Goal: Task Accomplishment & Management: Complete application form

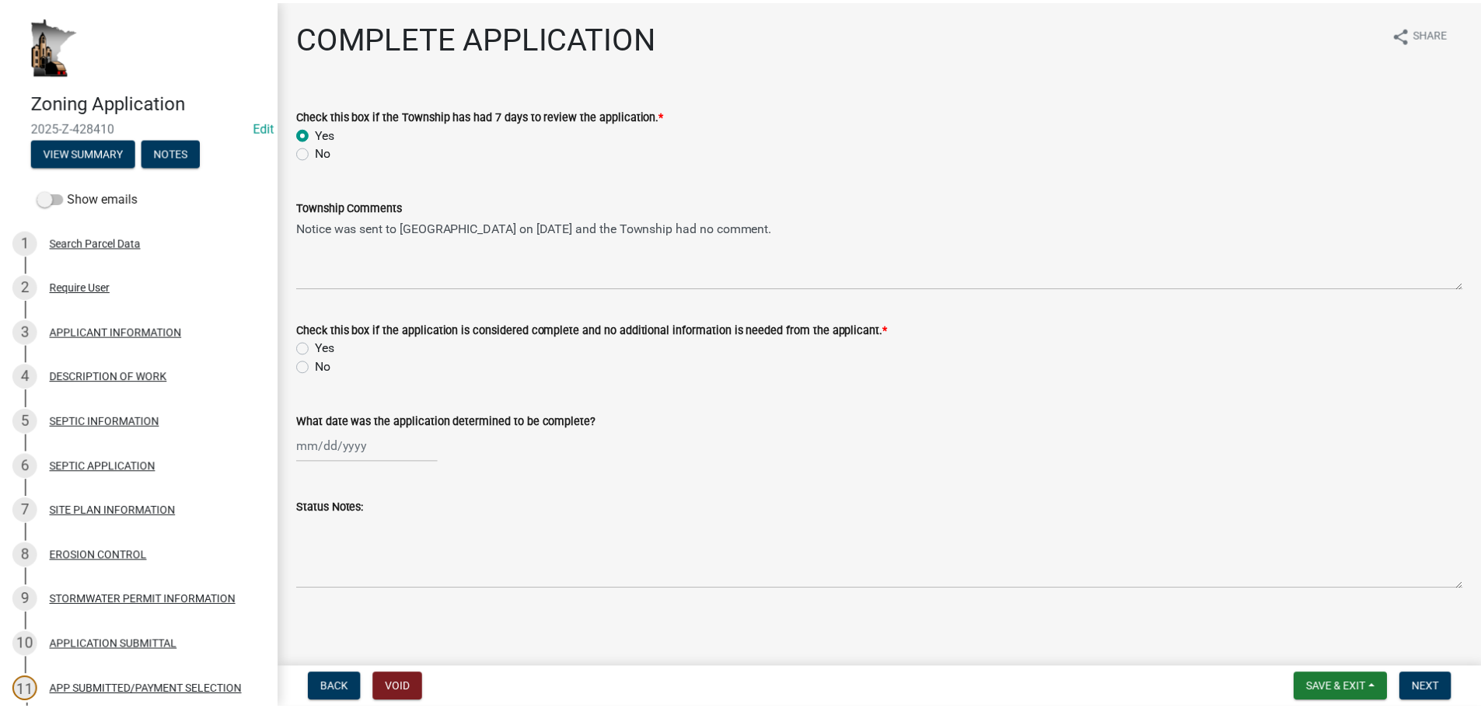
scroll to position [311, 0]
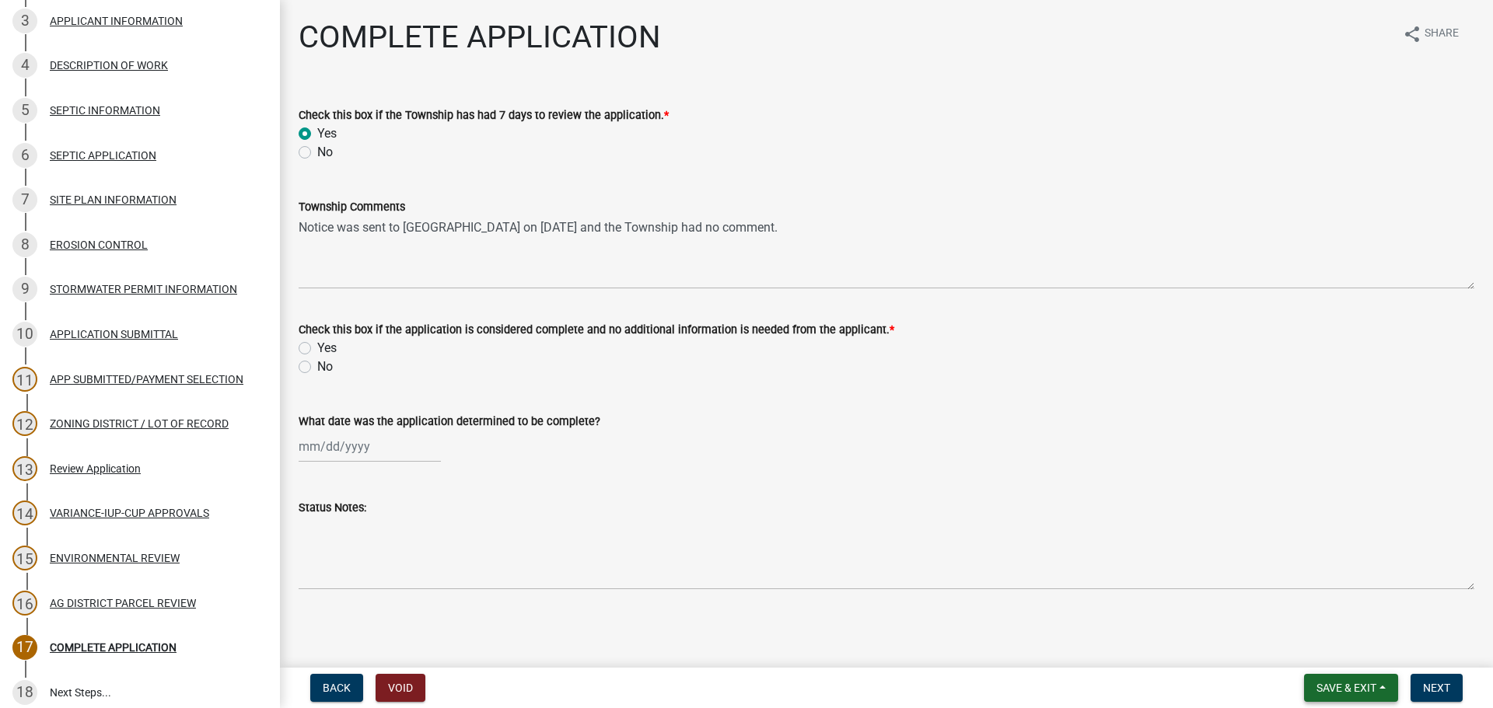
drag, startPoint x: 1369, startPoint y: 699, endPoint x: 1359, endPoint y: 680, distance: 21.2
click at [1369, 699] on button "Save & Exit" at bounding box center [1351, 688] width 94 height 28
click at [1344, 647] on button "Save & Exit" at bounding box center [1336, 647] width 124 height 37
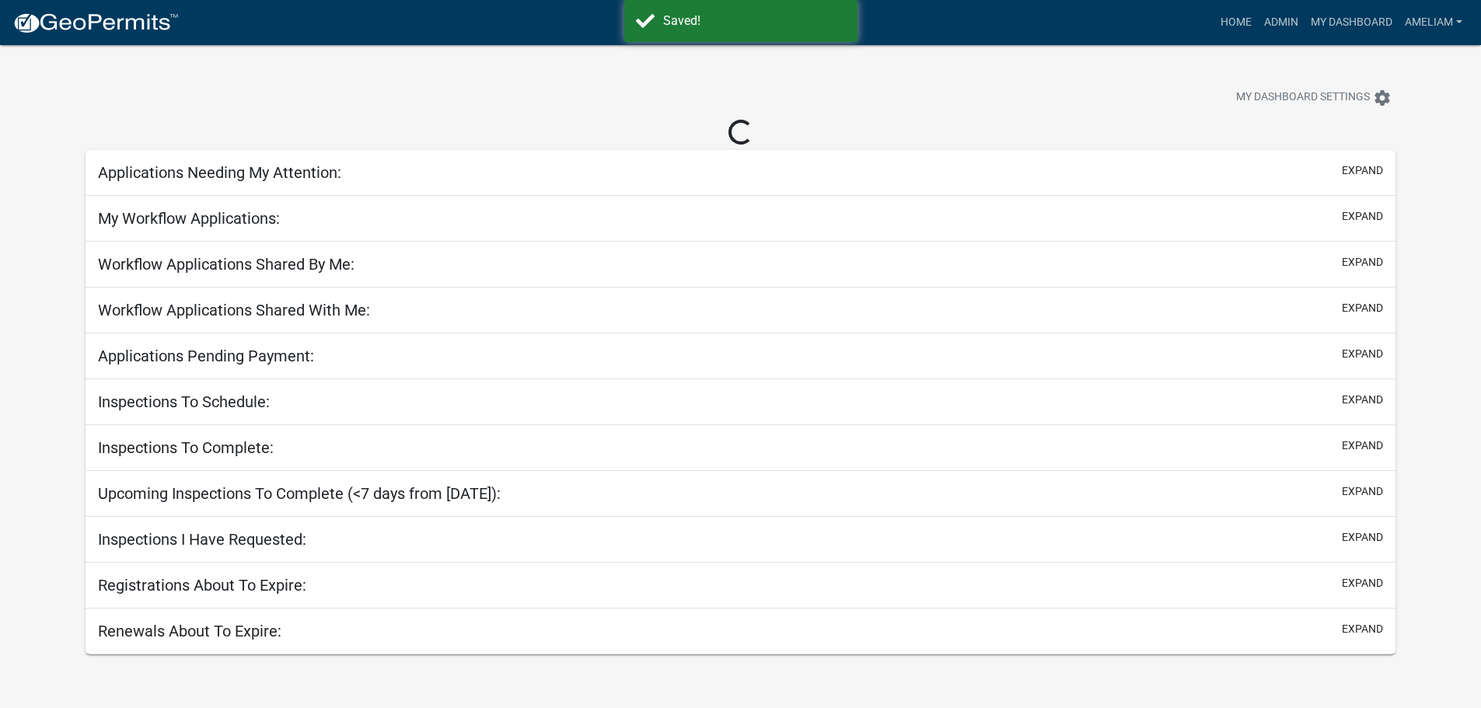
select select "3: 100"
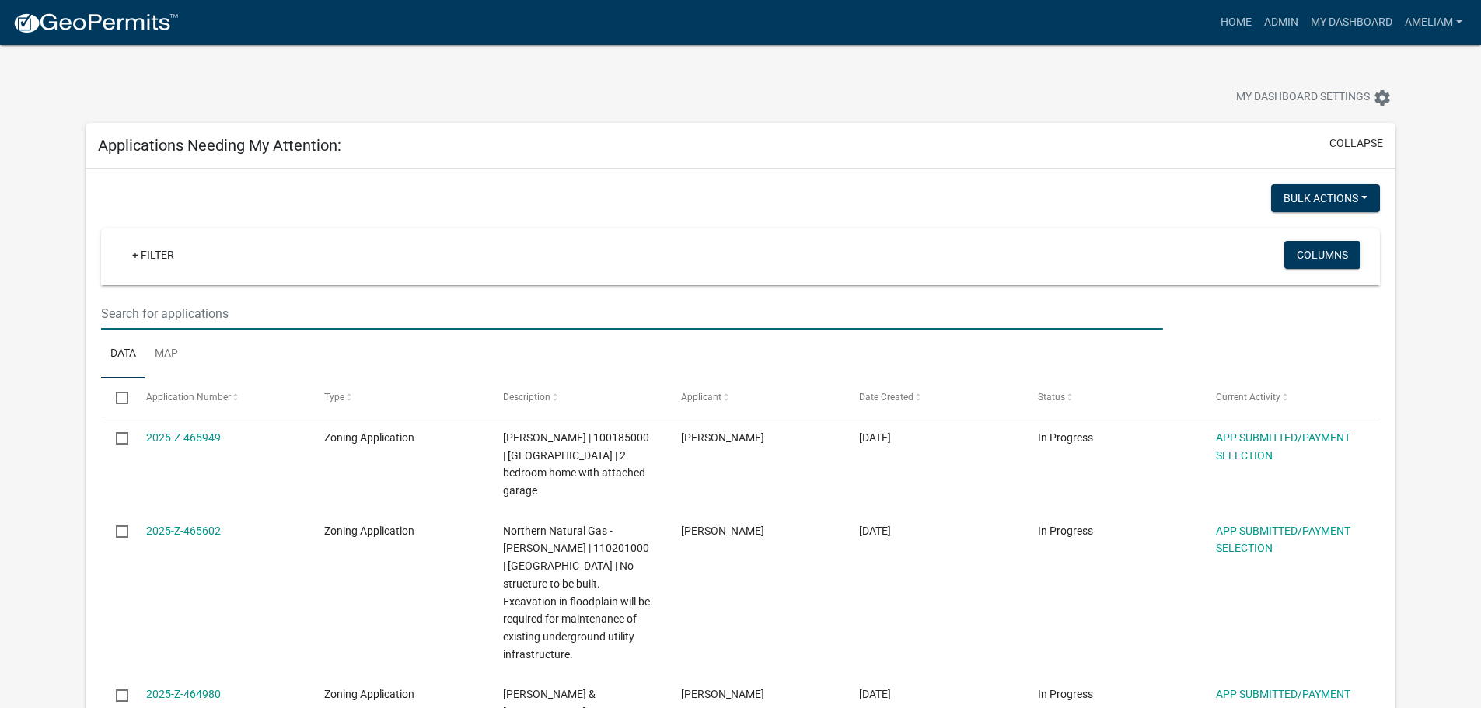
click at [170, 315] on input "text" at bounding box center [631, 314] width 1061 height 32
type input "[PERSON_NAME]"
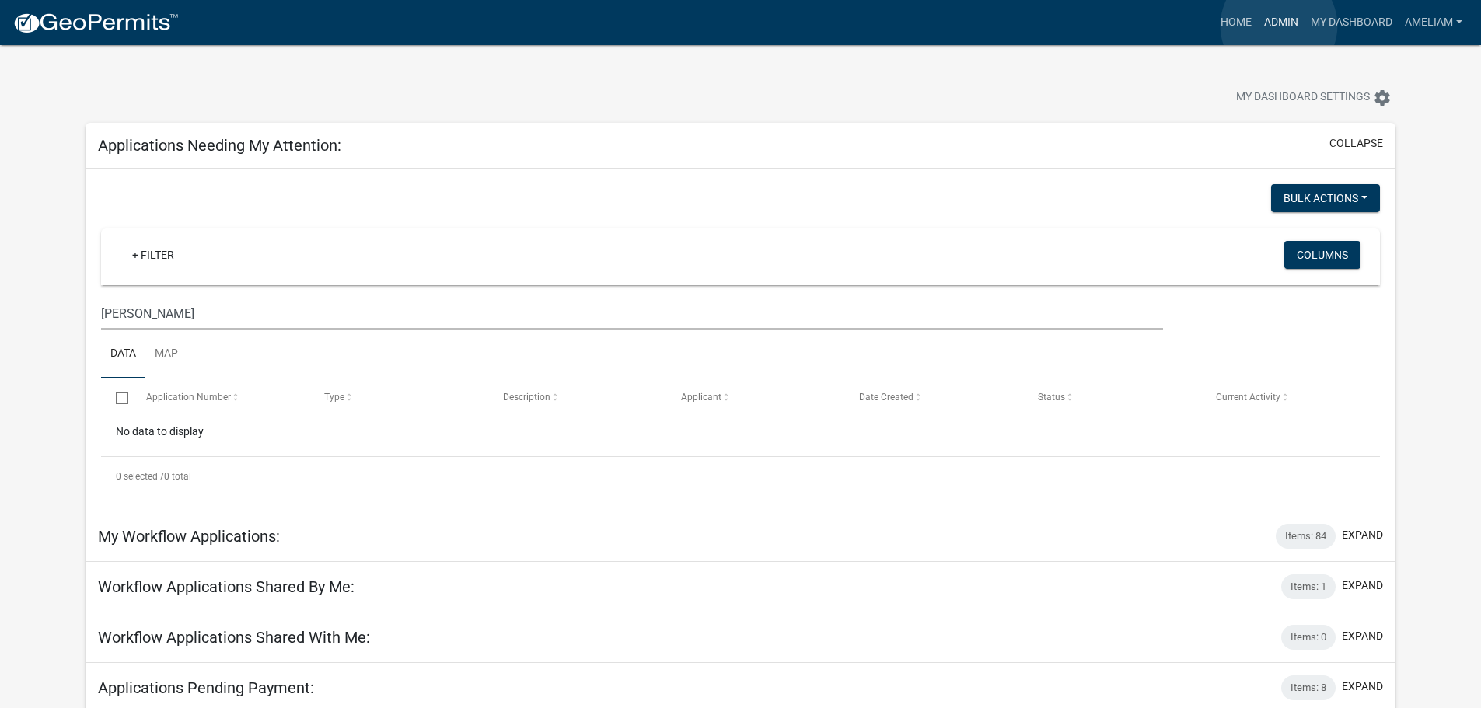
click at [1279, 26] on link "Admin" at bounding box center [1281, 23] width 47 height 30
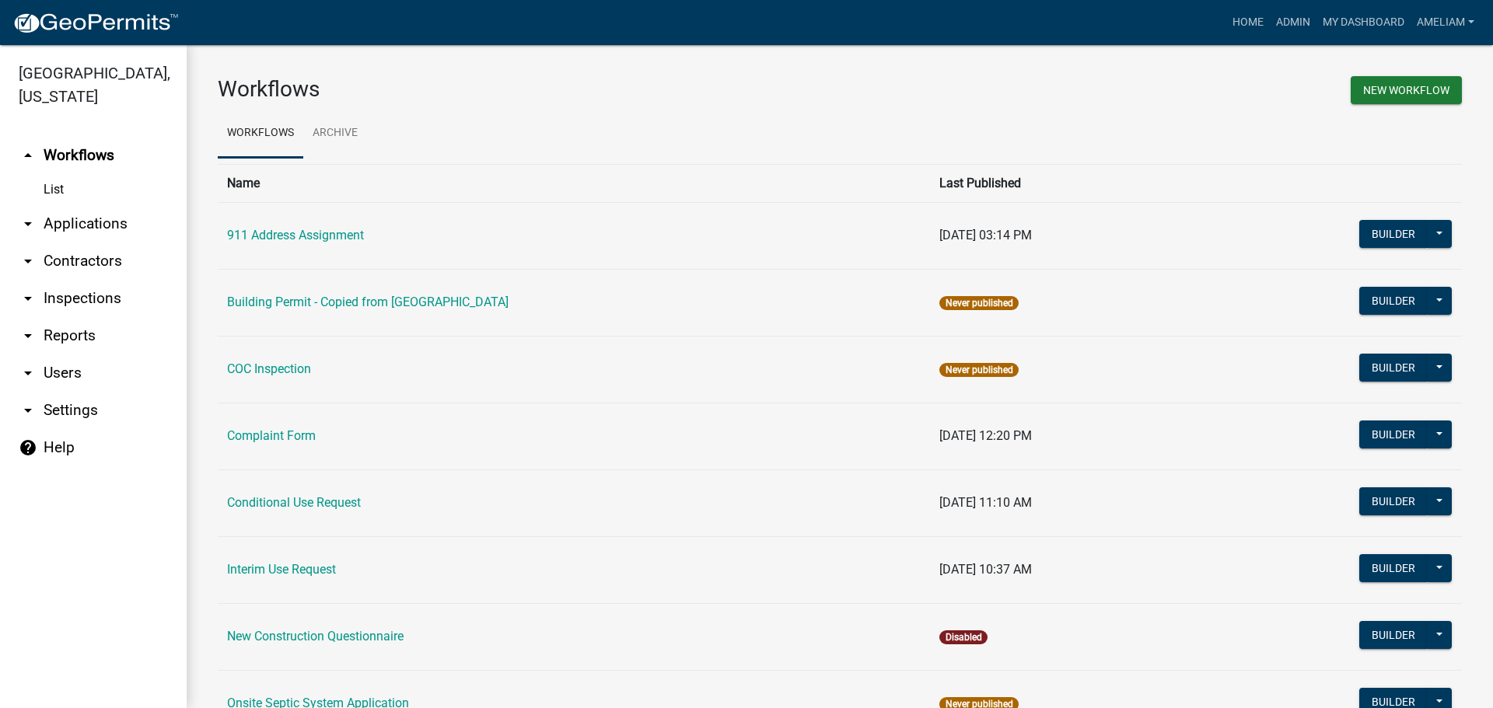
click at [27, 216] on icon "arrow_drop_down" at bounding box center [28, 224] width 19 height 19
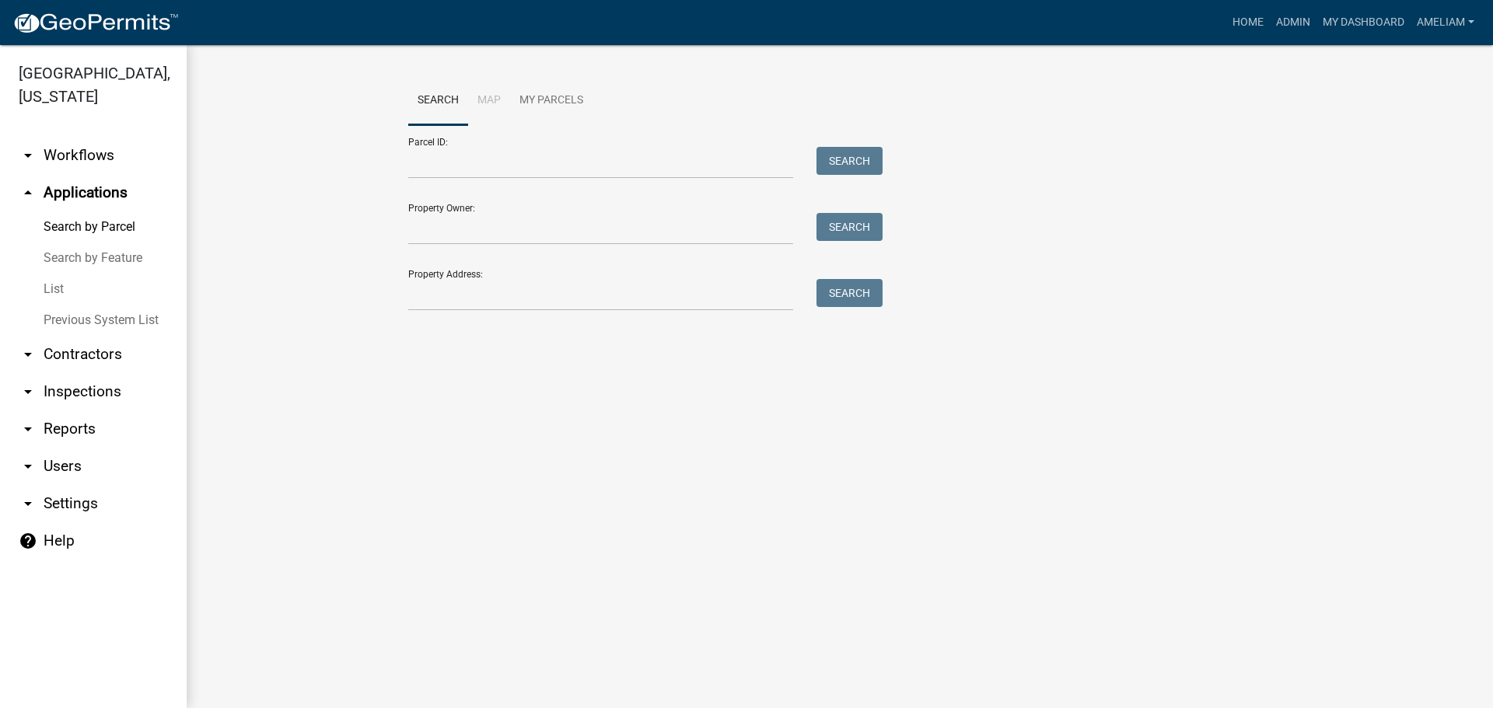
click at [53, 290] on link "List" at bounding box center [93, 289] width 187 height 31
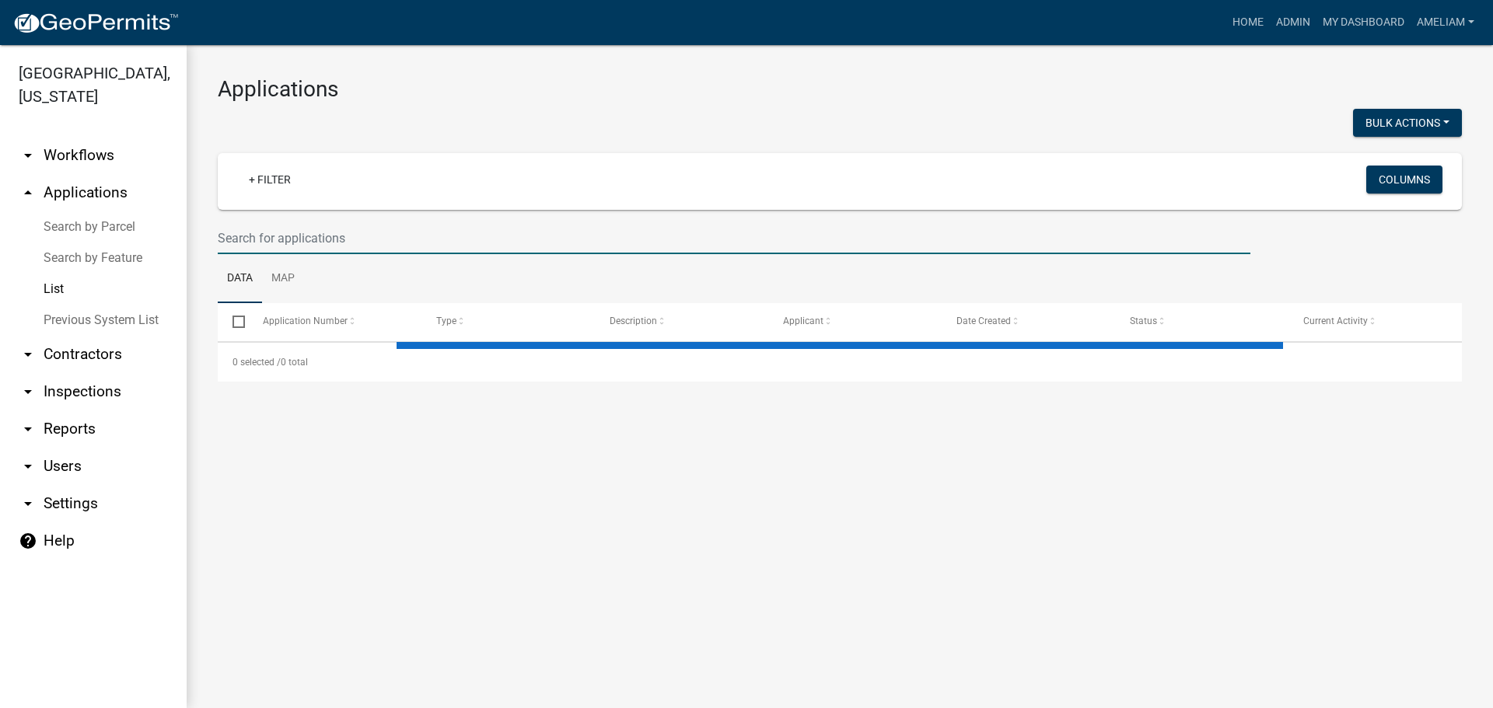
click at [538, 241] on input "text" at bounding box center [734, 238] width 1033 height 32
select select "2: 50"
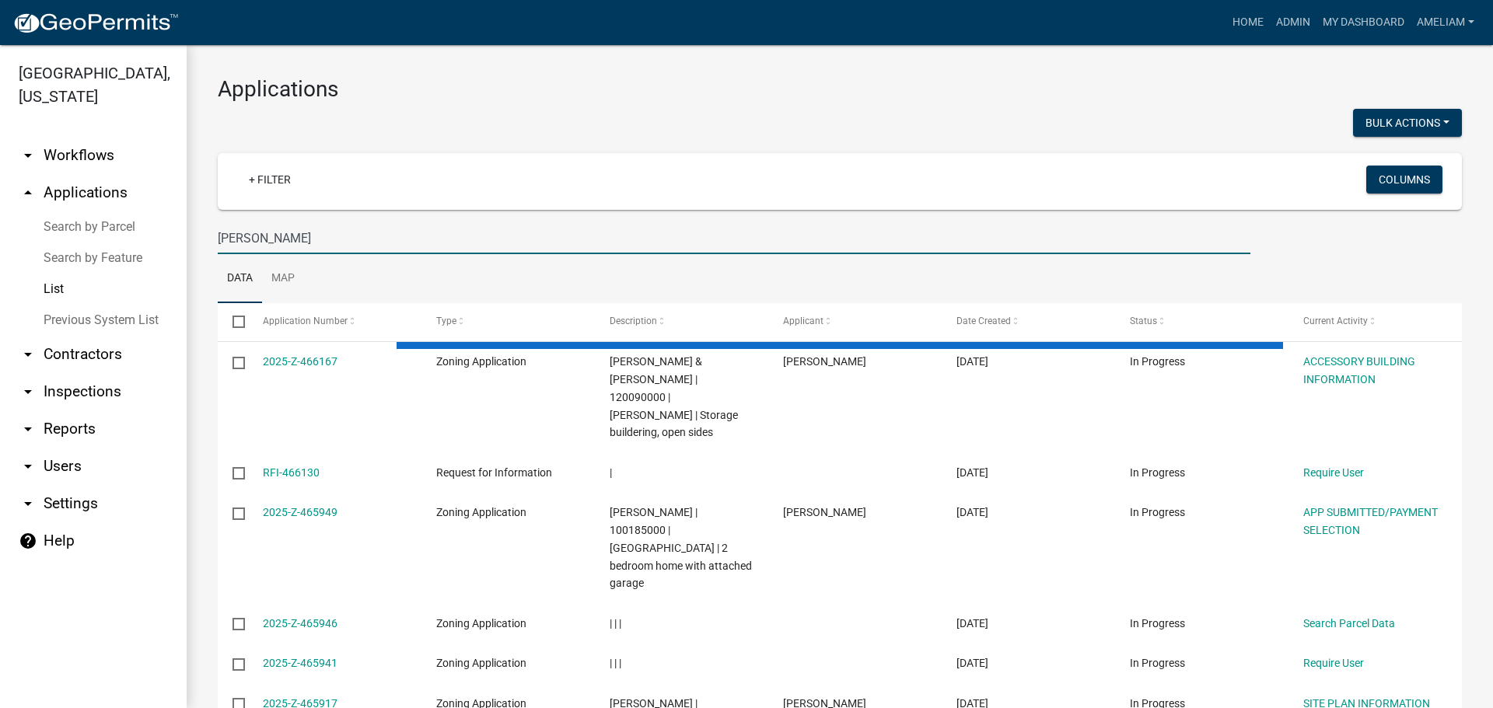
type input "[PERSON_NAME]"
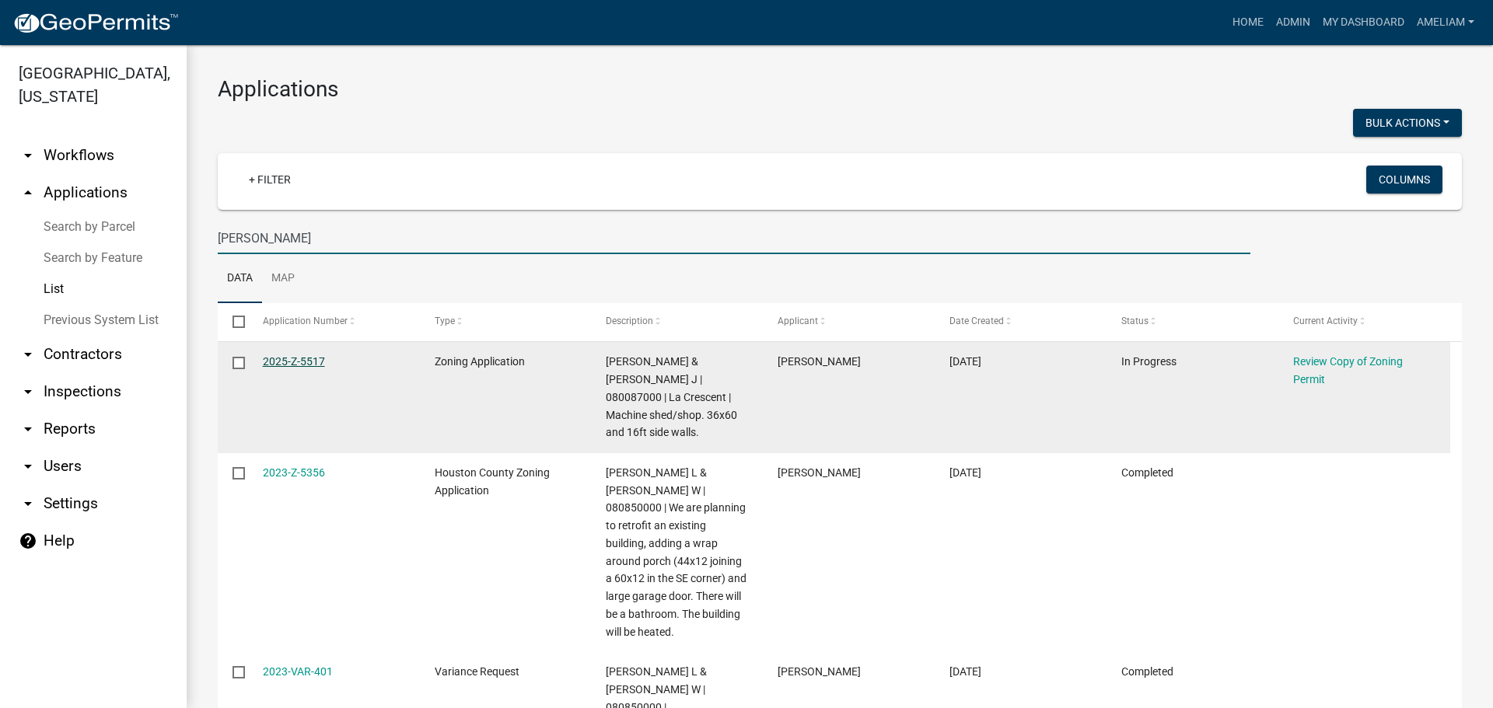
click at [306, 362] on link "2025-Z-5517" at bounding box center [294, 361] width 62 height 12
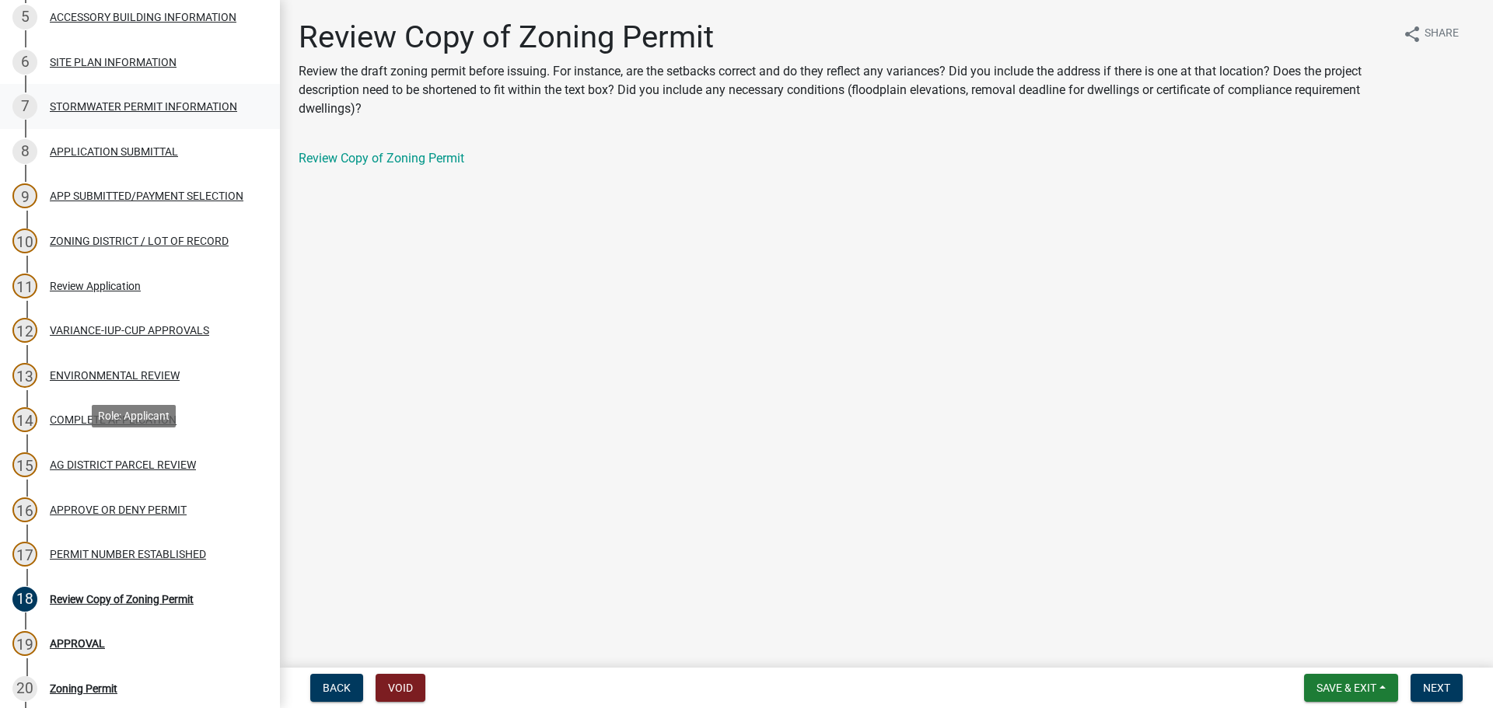
scroll to position [544, 0]
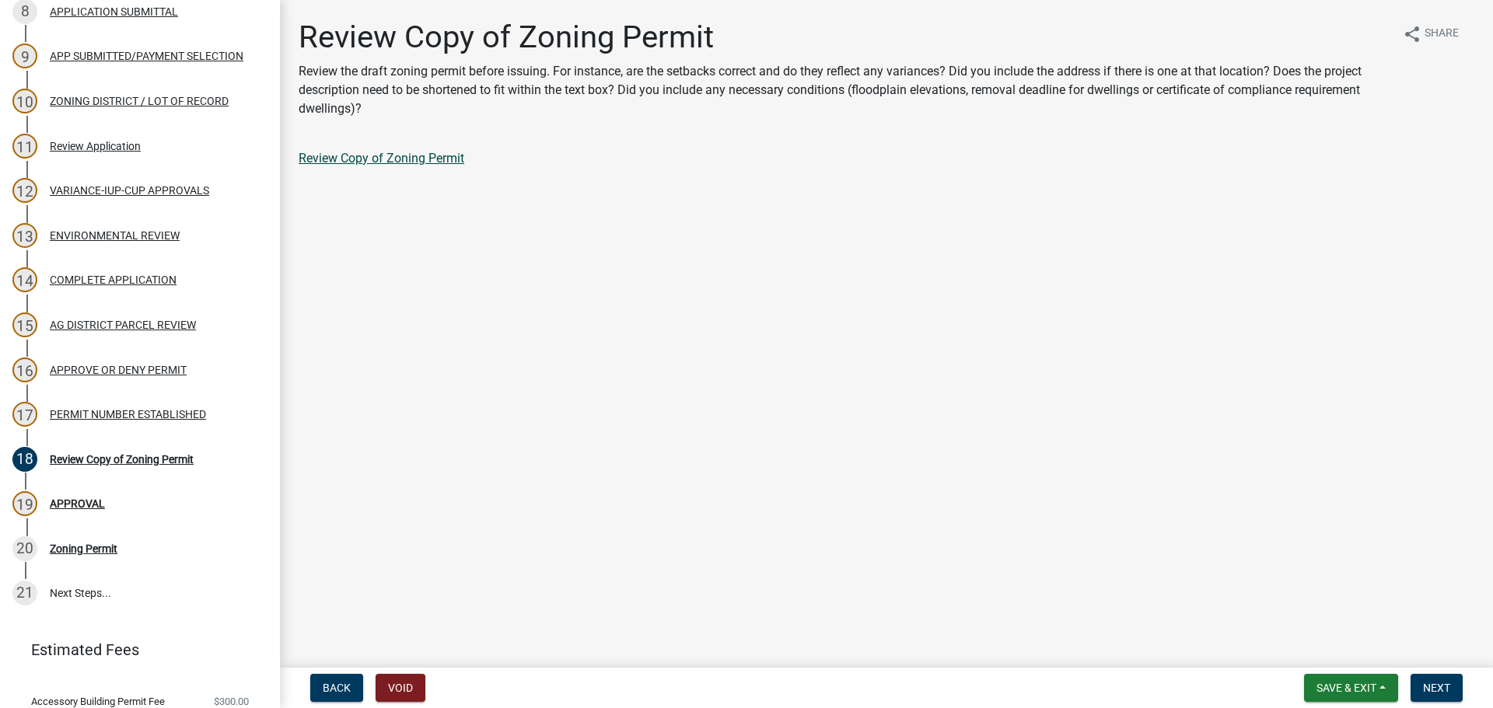
click at [400, 153] on link "Review Copy of Zoning Permit" at bounding box center [382, 158] width 166 height 15
click at [141, 266] on link "14 COMPLETE APPLICATION" at bounding box center [140, 280] width 280 height 45
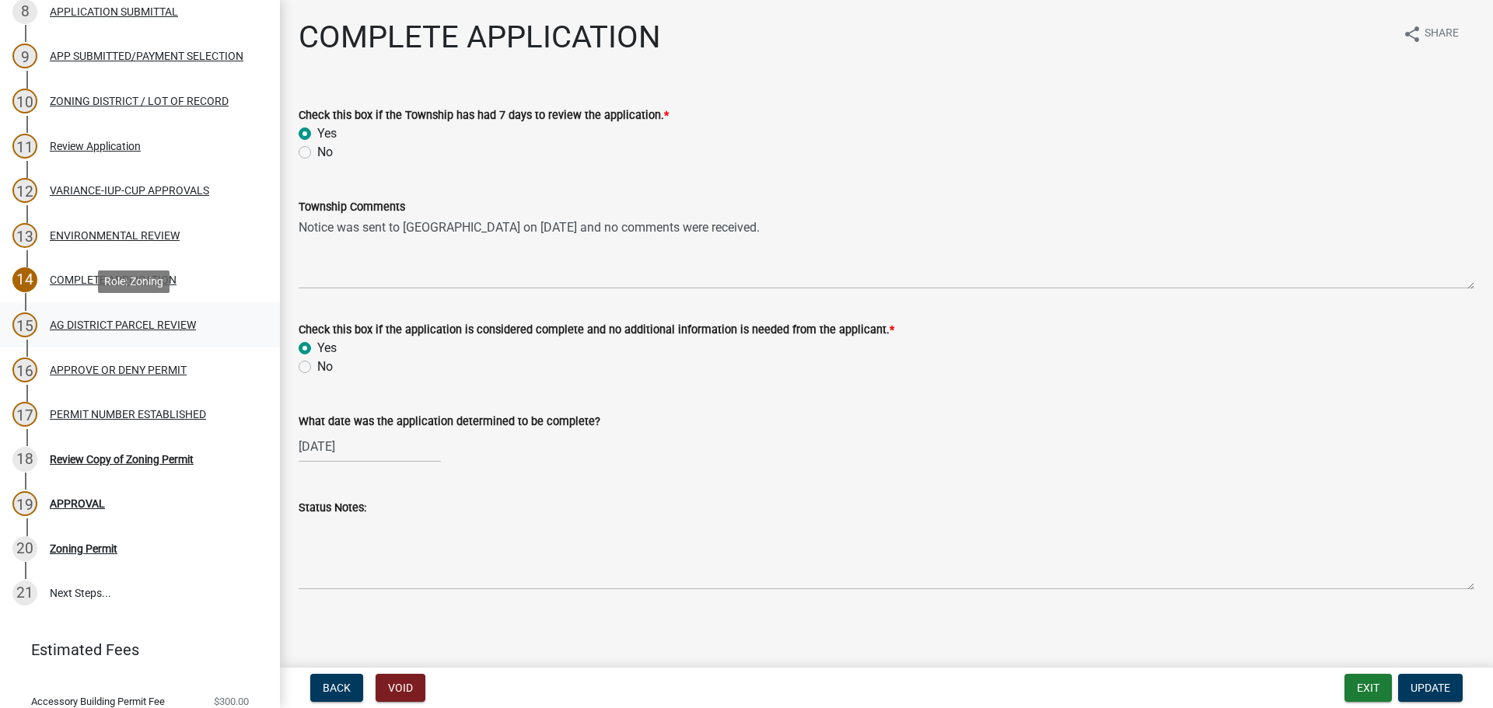
click at [148, 327] on div "AG DISTRICT PARCEL REVIEW" at bounding box center [123, 325] width 146 height 11
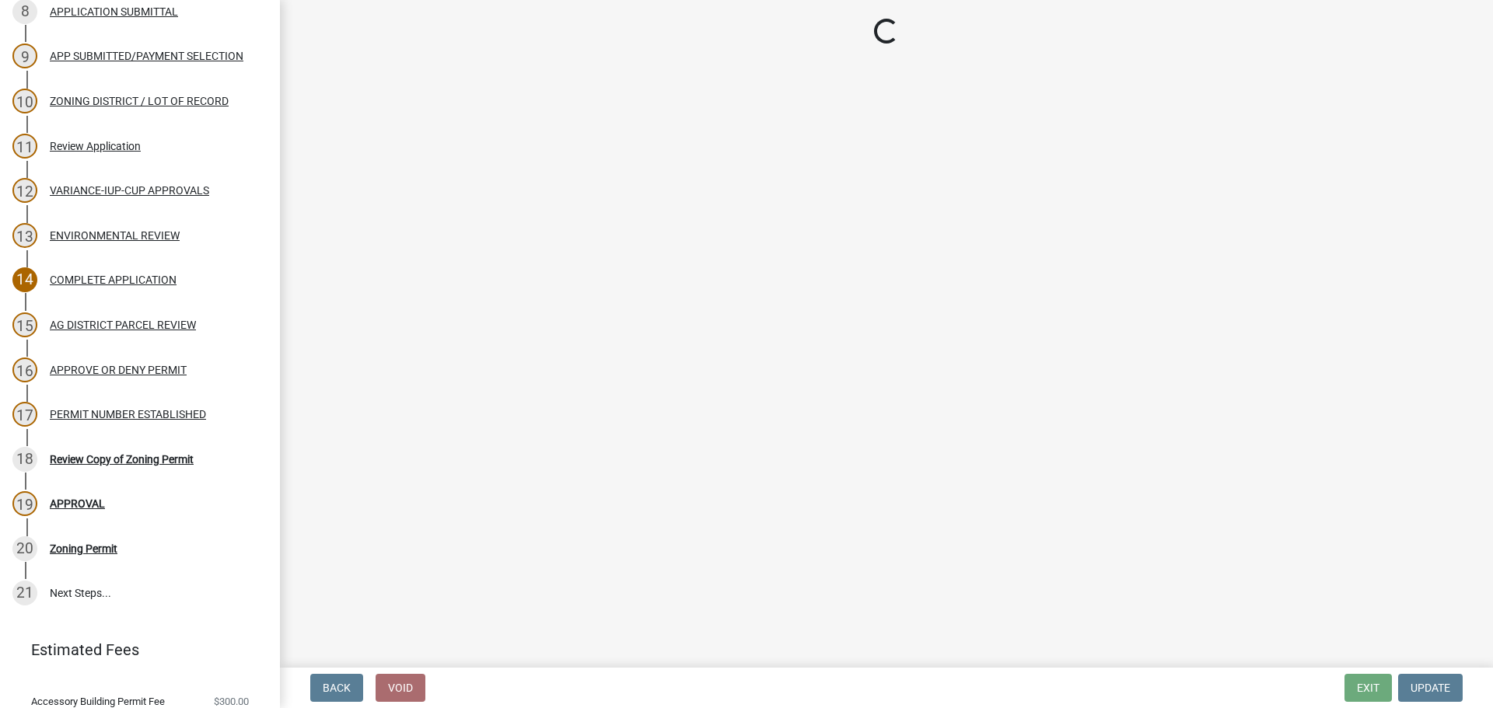
select select "fe23c68f-3976-40fb-92de-7ec6f88d0010"
select select "c27f3562-6487-48b9-bb79-d53cdb3b0a36"
select select "e720d887-05b7-48e7-b675-04570e4c9f75"
select select "3e342f75-9fb1-4b8c-bbeb-47cfa96347ca"
select select "c756e23e-ff22-4e58-8178-2621bc441b49"
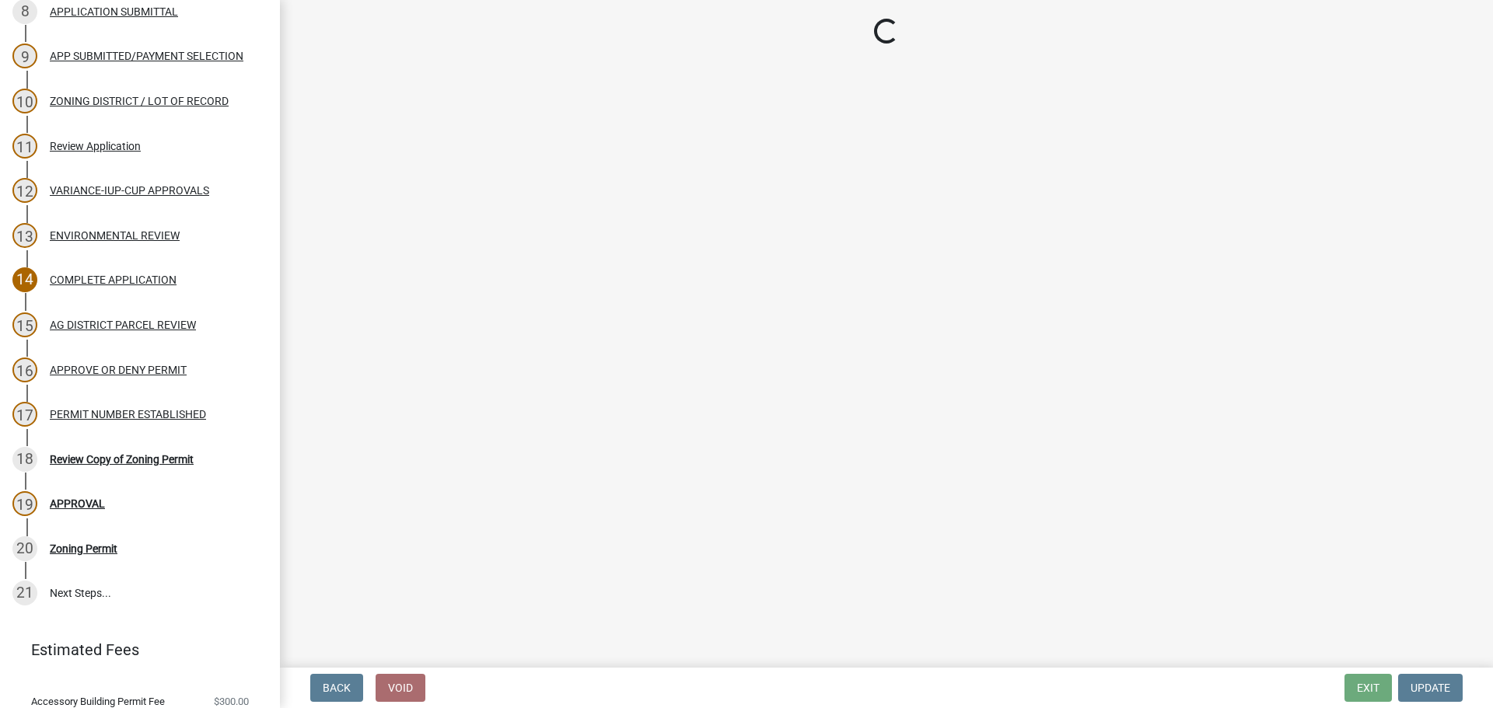
select select "93514e09-9993-4aea-b530-60a9708c3e74"
select select "a045efff-9645-47c6-b046-89cf1e905dd6"
select select "aa1ca06f-8d34-4542-998d-1b6ccdc96445"
select select "f47993c2-143f-42b0-843f-88b20baa7a0f"
select select "010a36e8-78ab-47dd-88f8-ccc0edf139b8"
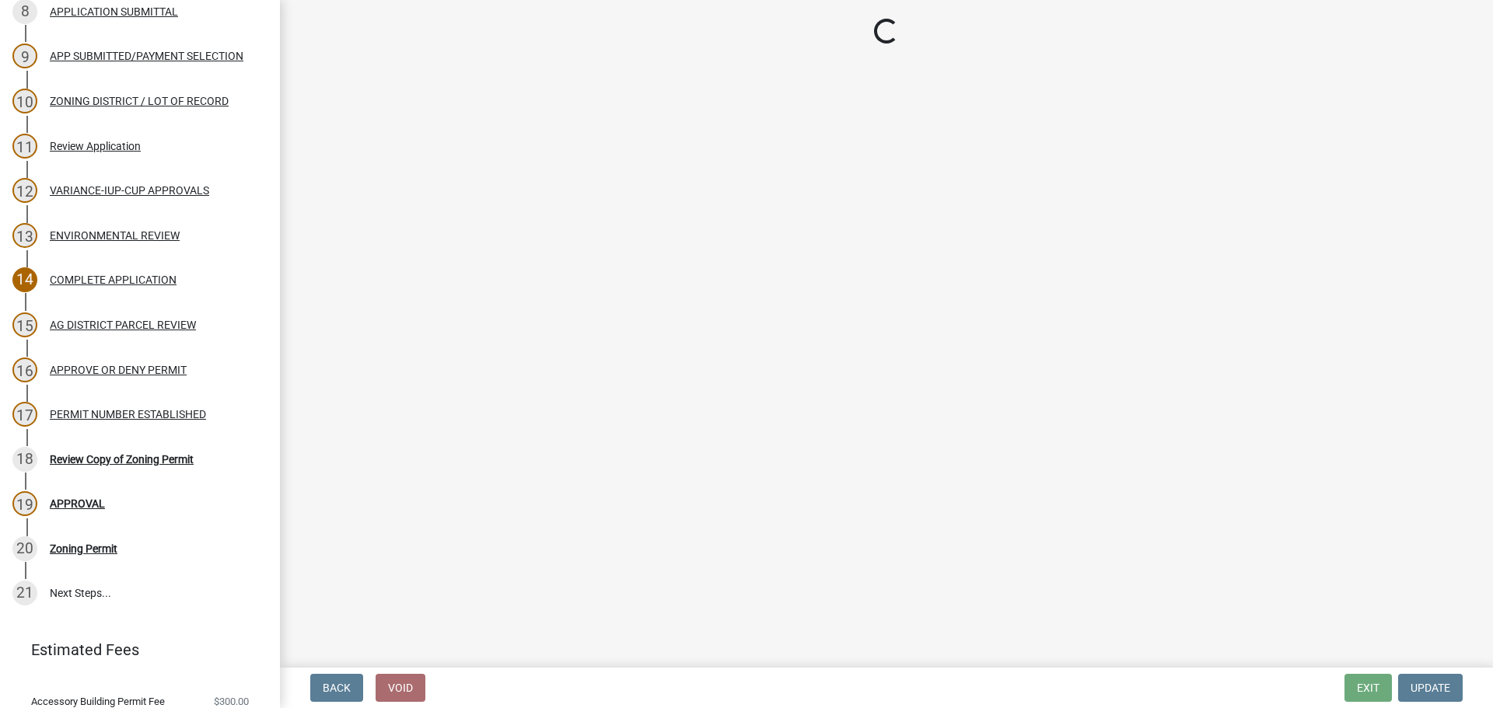
select select "617636dc-6122-45c9-991a-bd8b90cb2b24"
select select "2afcbc7a-ba70-4308-bdab-ed49491d43d0"
select select "be49bf27-167c-4383-b137-854eb09e2cec"
select select "6e389f70-961b-4b78-9c47-c422b69289d9"
select select "1e0d970e-6746-4216-b065-d6933a69b3fa"
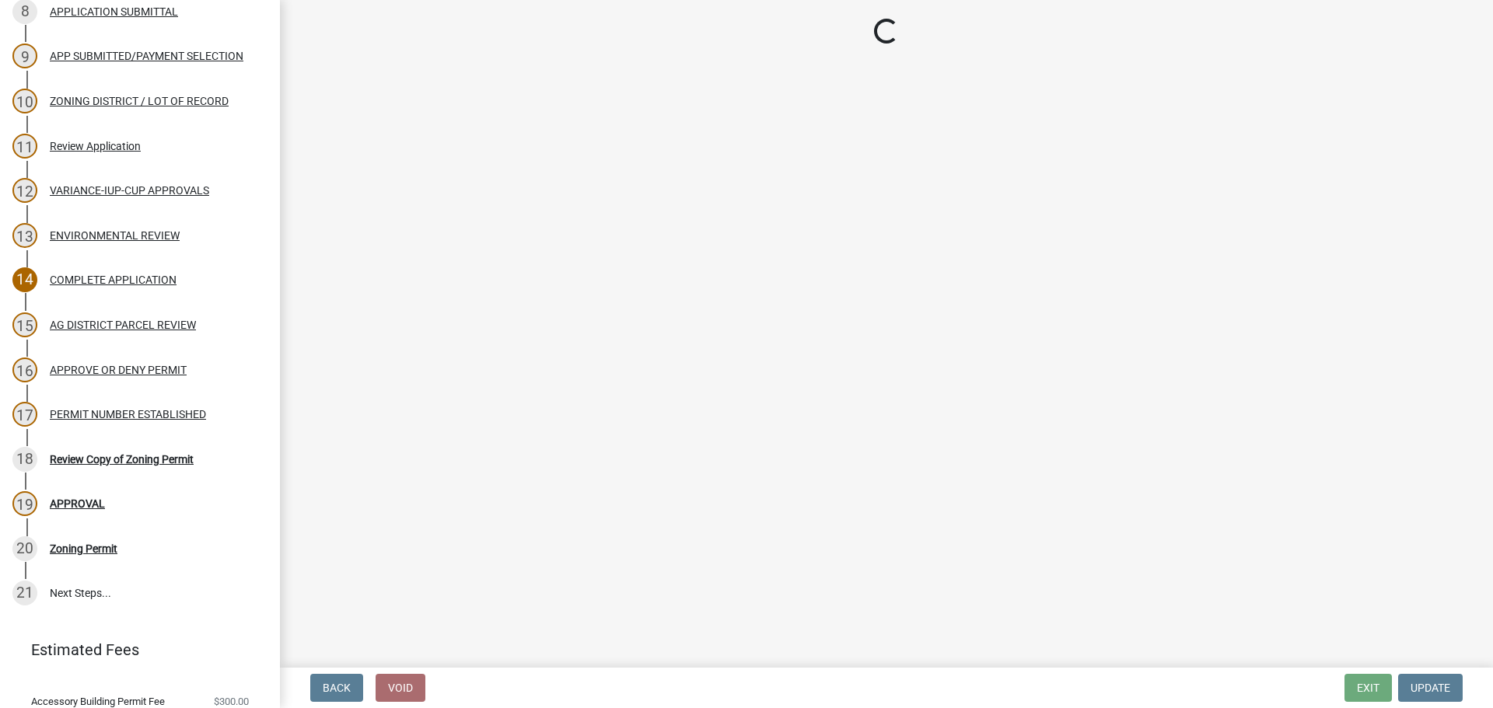
select select "44b75d30-e230-4ce0-8c0f-1ddadfe5cfb2"
select select "6d223645-95f1-4b70-a074-2c09099ea196"
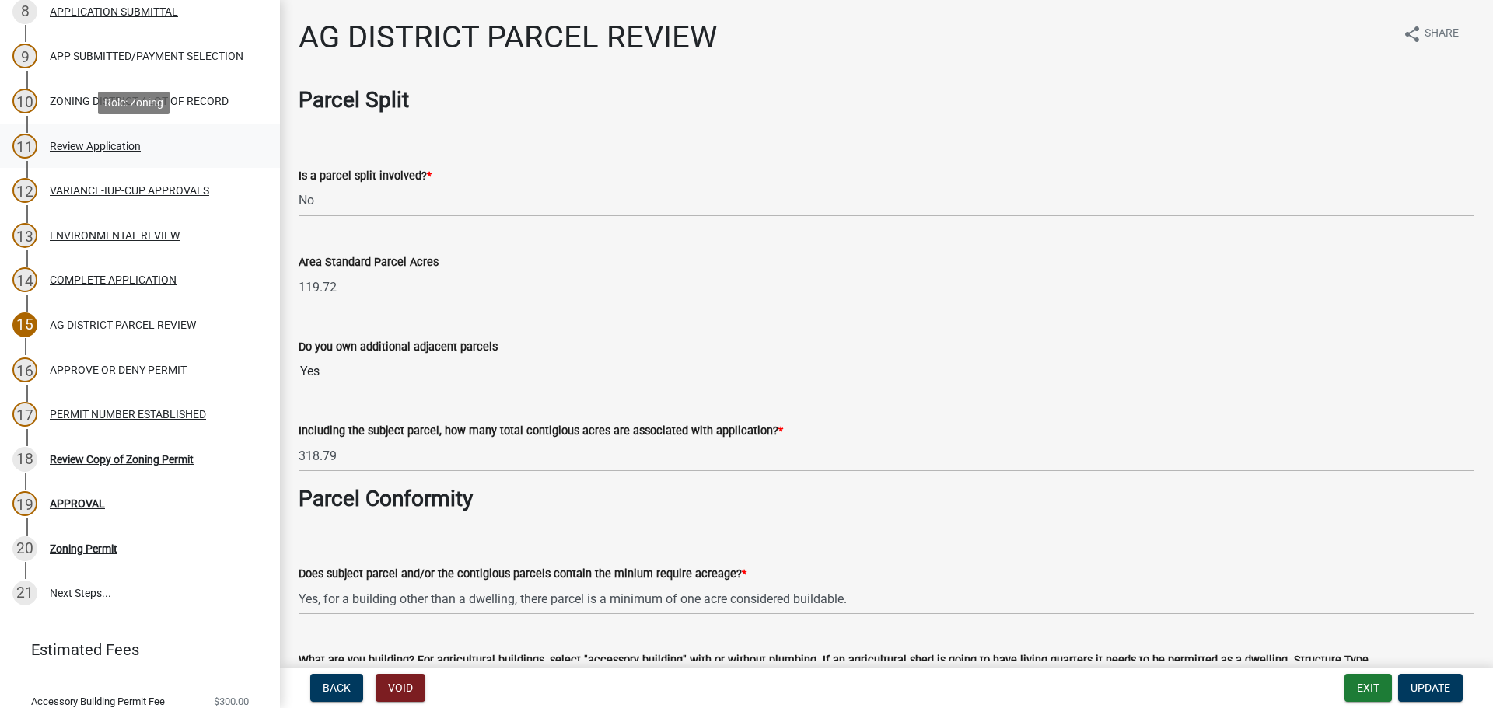
click at [125, 142] on div "Review Application" at bounding box center [95, 146] width 91 height 11
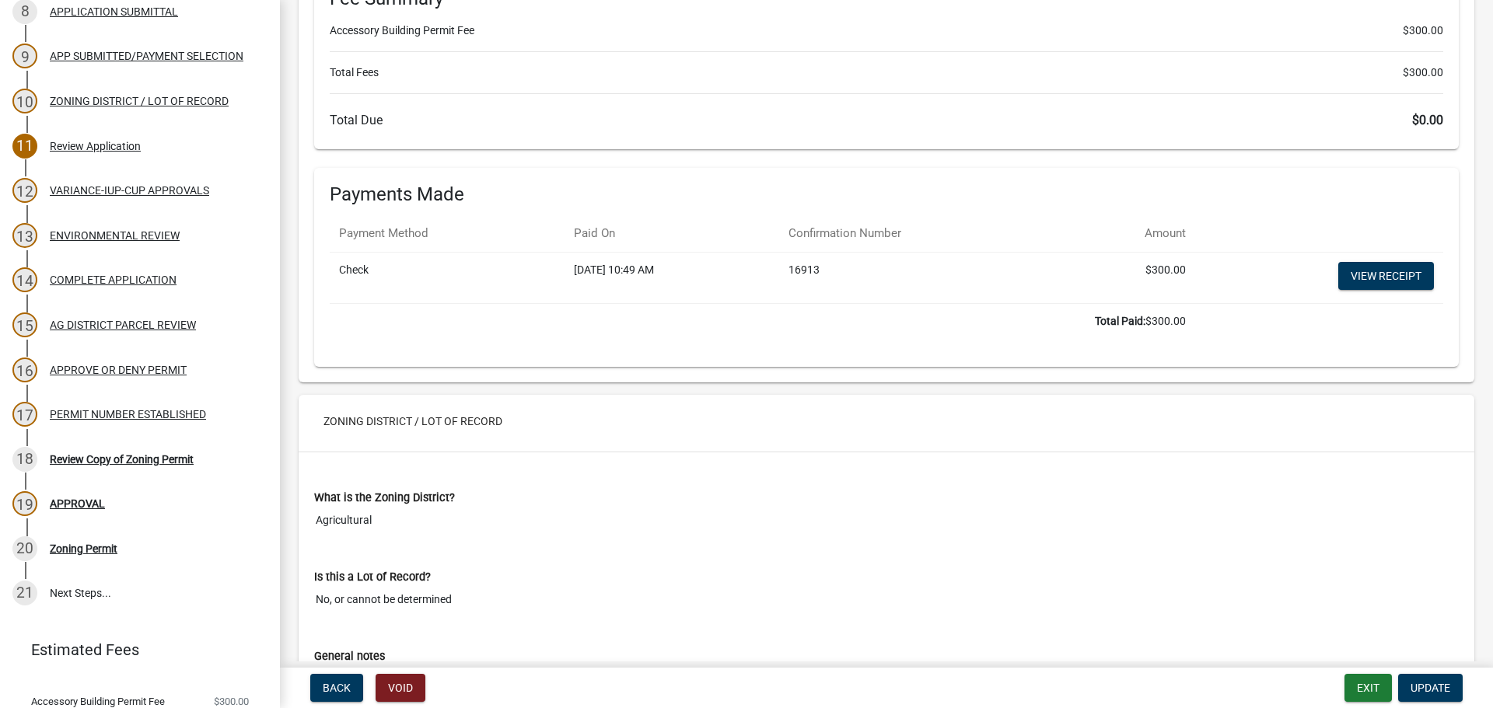
scroll to position [5630, 0]
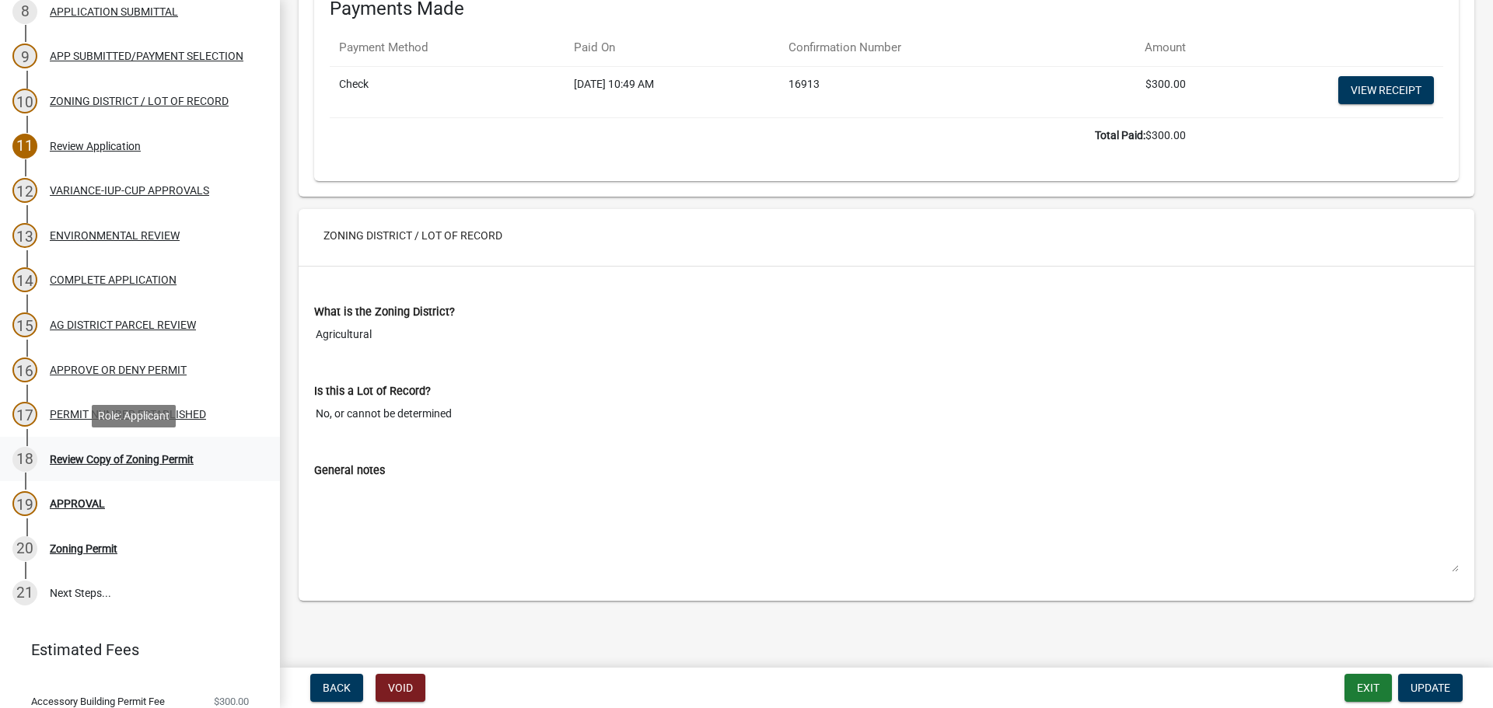
click at [188, 463] on div "Review Copy of Zoning Permit" at bounding box center [122, 459] width 144 height 11
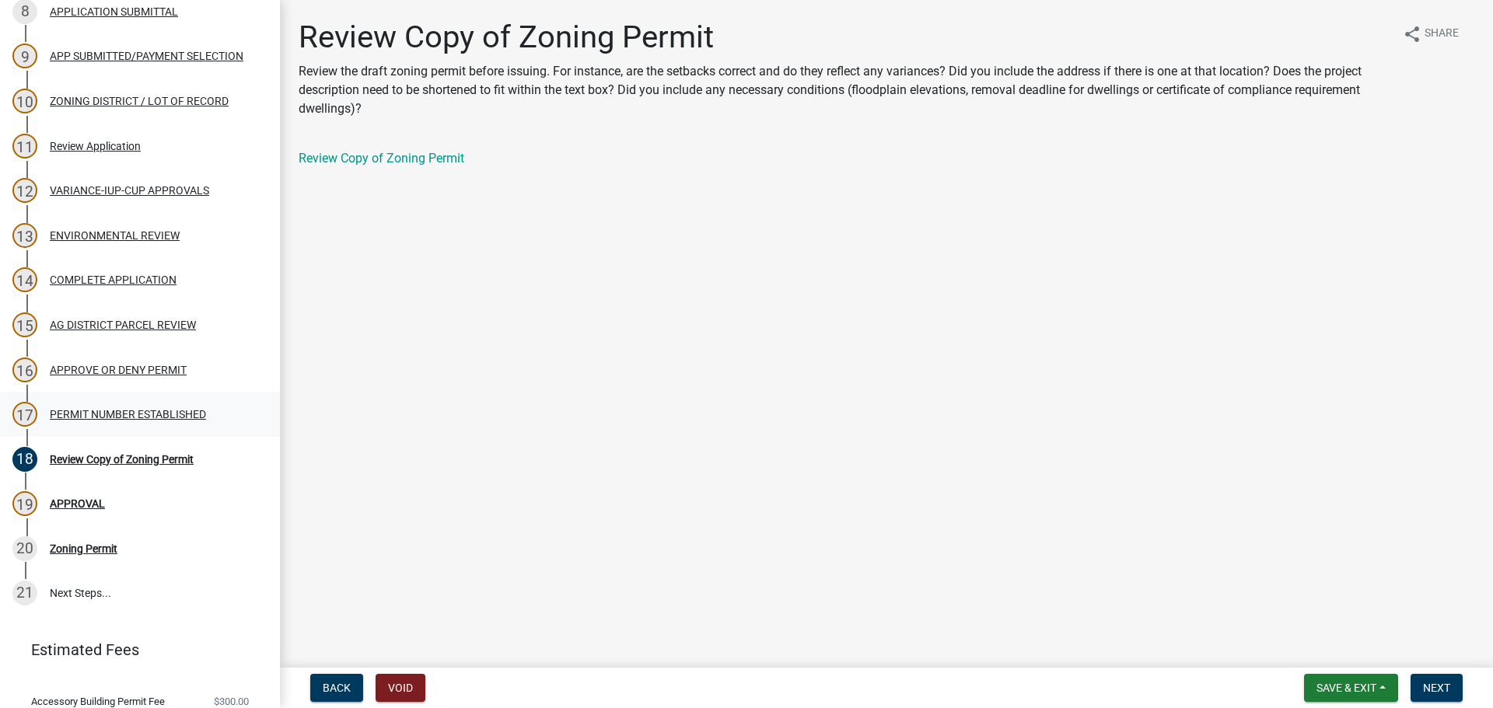
click at [188, 407] on div "17 PERMIT NUMBER ESTABLISHED" at bounding box center [133, 414] width 243 height 25
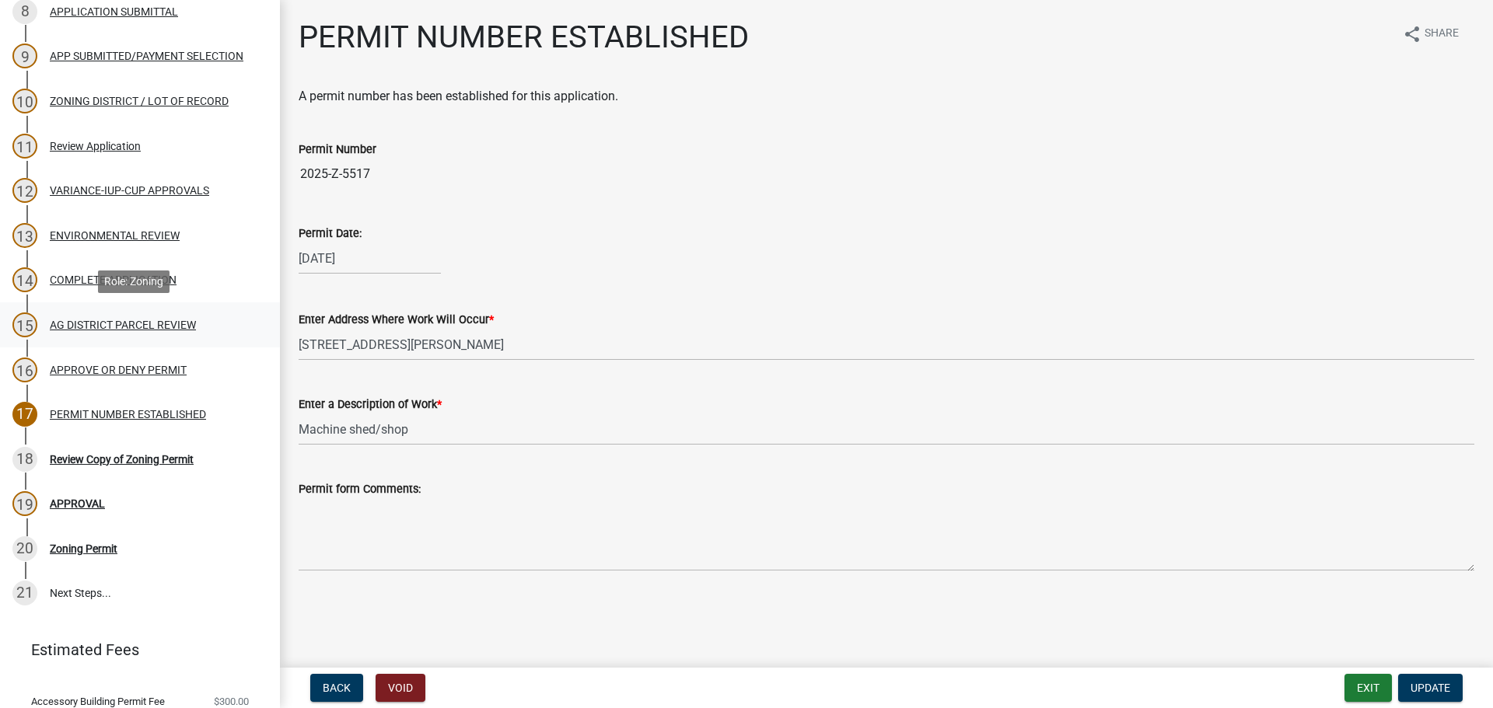
click at [130, 311] on link "15 AG DISTRICT PARCEL REVIEW" at bounding box center [140, 324] width 280 height 45
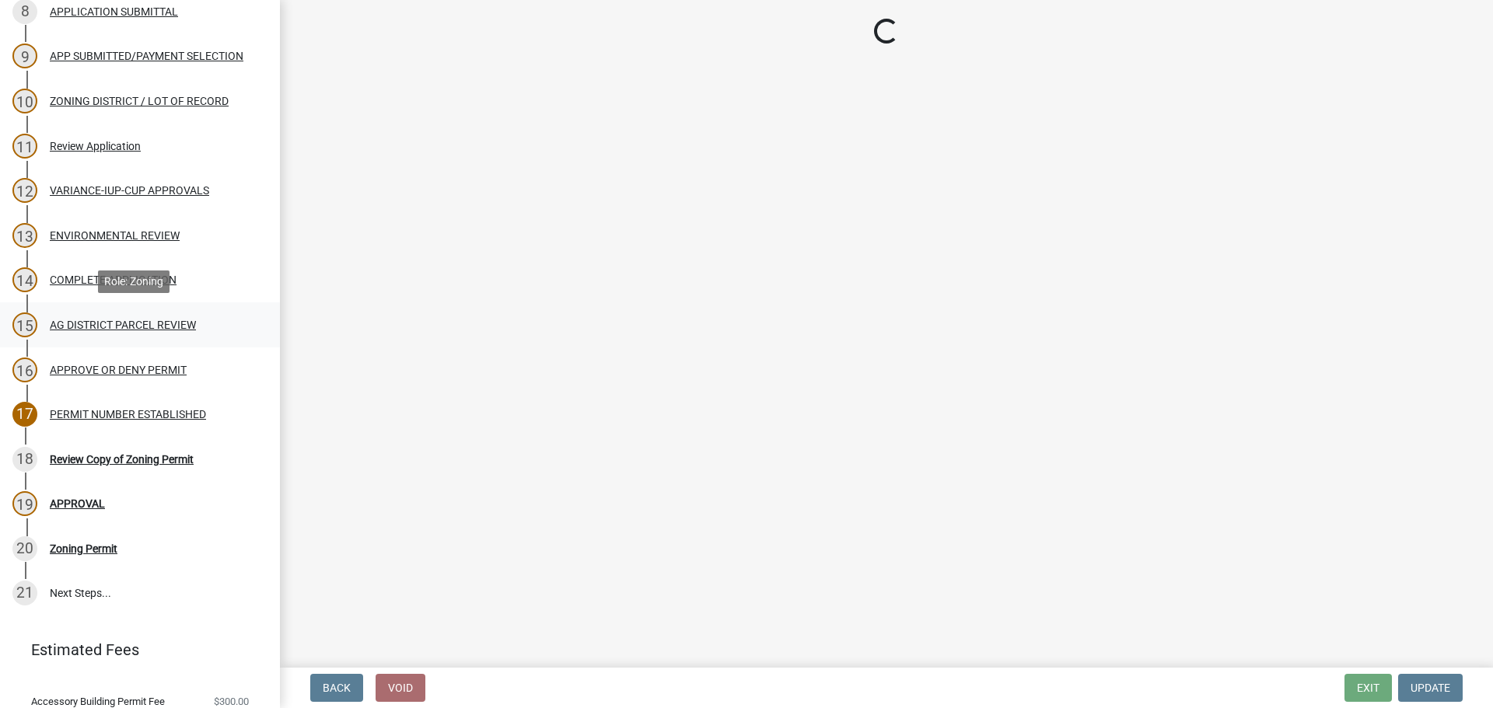
select select "fe23c68f-3976-40fb-92de-7ec6f88d0010"
select select "c27f3562-6487-48b9-bb79-d53cdb3b0a36"
select select "e720d887-05b7-48e7-b675-04570e4c9f75"
select select "3e342f75-9fb1-4b8c-bbeb-47cfa96347ca"
select select "c756e23e-ff22-4e58-8178-2621bc441b49"
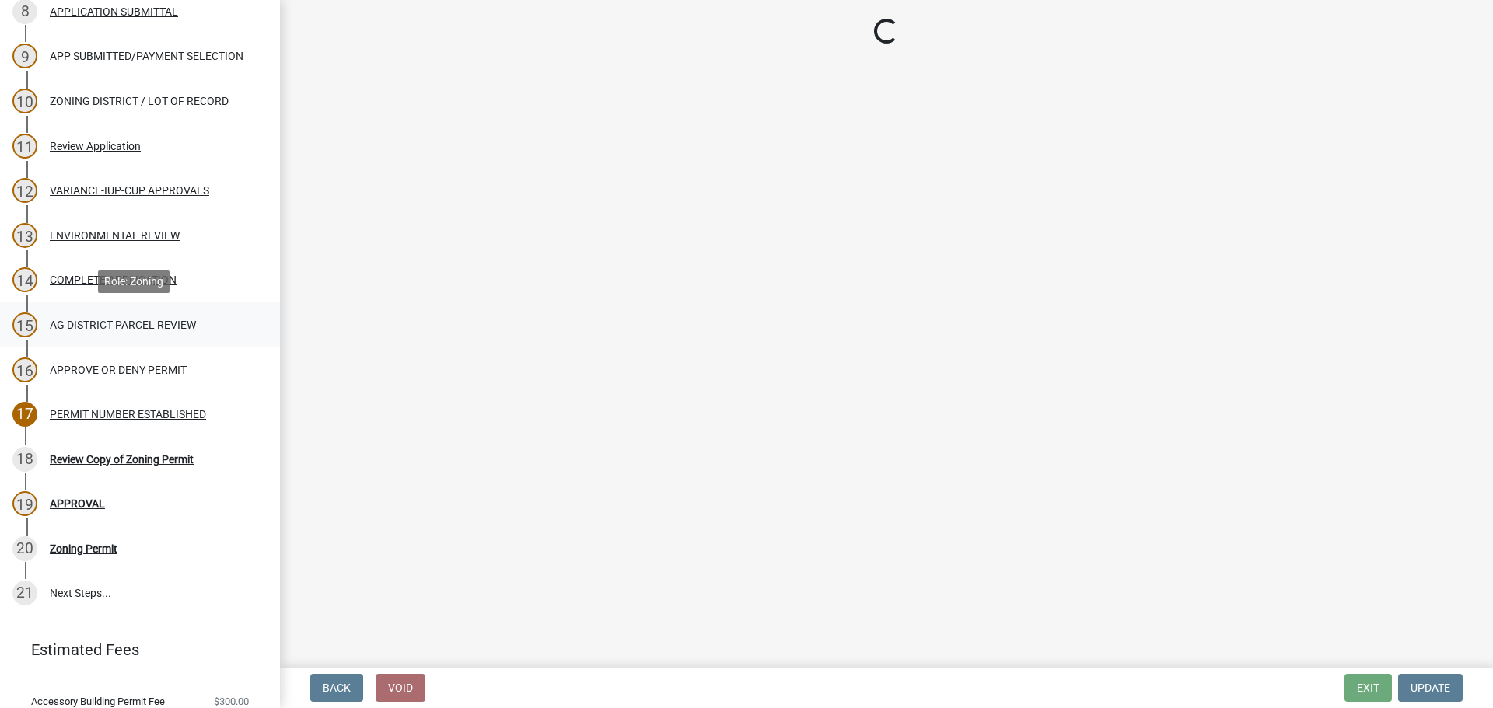
select select "93514e09-9993-4aea-b530-60a9708c3e74"
select select "a045efff-9645-47c6-b046-89cf1e905dd6"
select select "aa1ca06f-8d34-4542-998d-1b6ccdc96445"
select select "f47993c2-143f-42b0-843f-88b20baa7a0f"
select select "010a36e8-78ab-47dd-88f8-ccc0edf139b8"
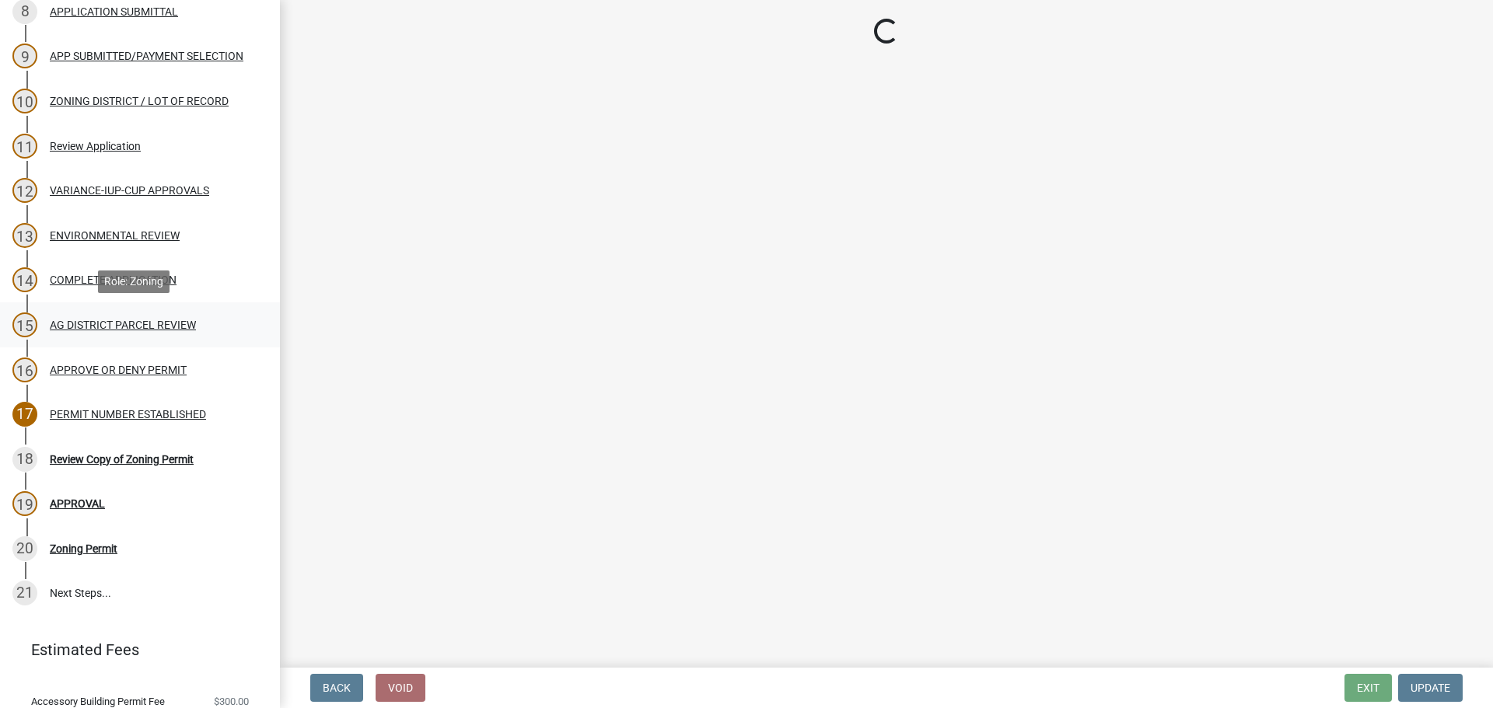
select select "617636dc-6122-45c9-991a-bd8b90cb2b24"
select select "2afcbc7a-ba70-4308-bdab-ed49491d43d0"
select select "be49bf27-167c-4383-b137-854eb09e2cec"
select select "6e389f70-961b-4b78-9c47-c422b69289d9"
select select "1e0d970e-6746-4216-b065-d6933a69b3fa"
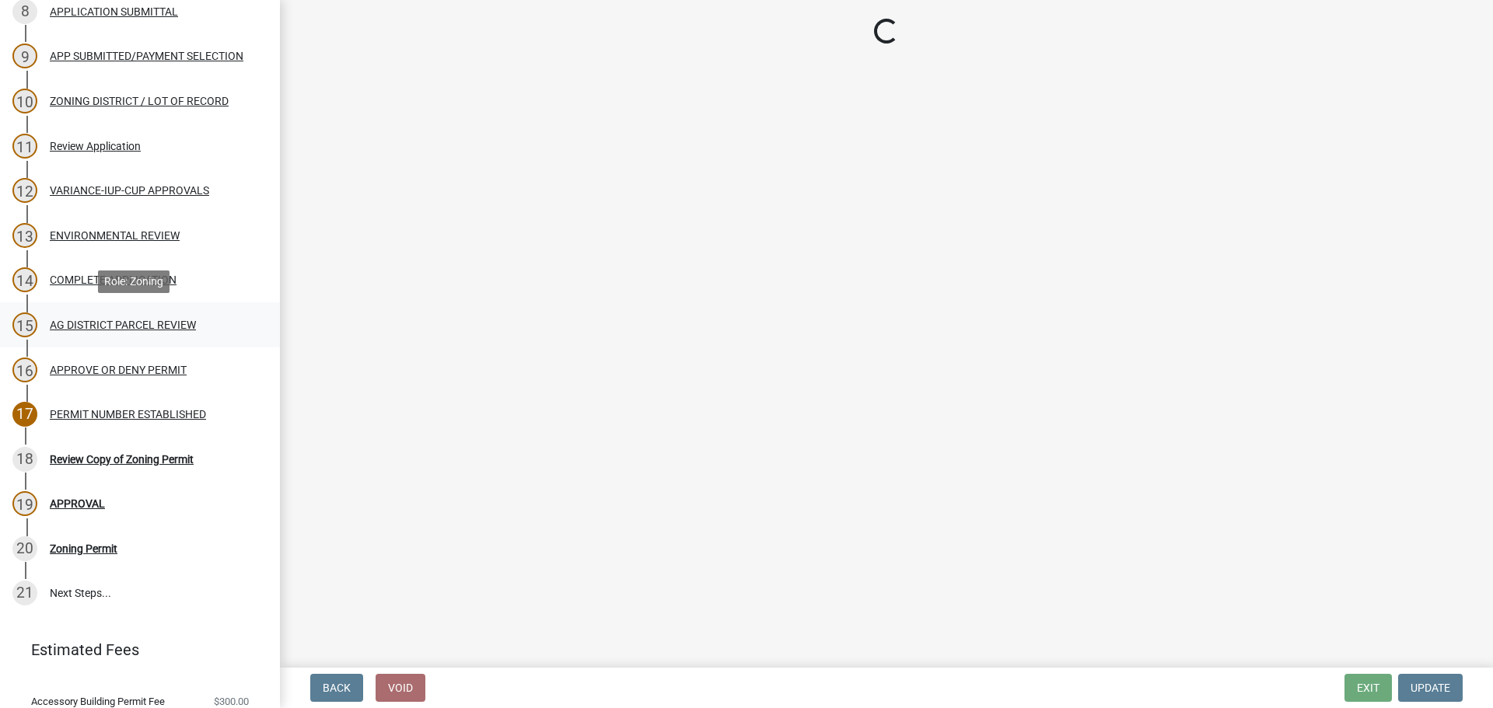
select select "44b75d30-e230-4ce0-8c0f-1ddadfe5cfb2"
select select "6d223645-95f1-4b70-a074-2c09099ea196"
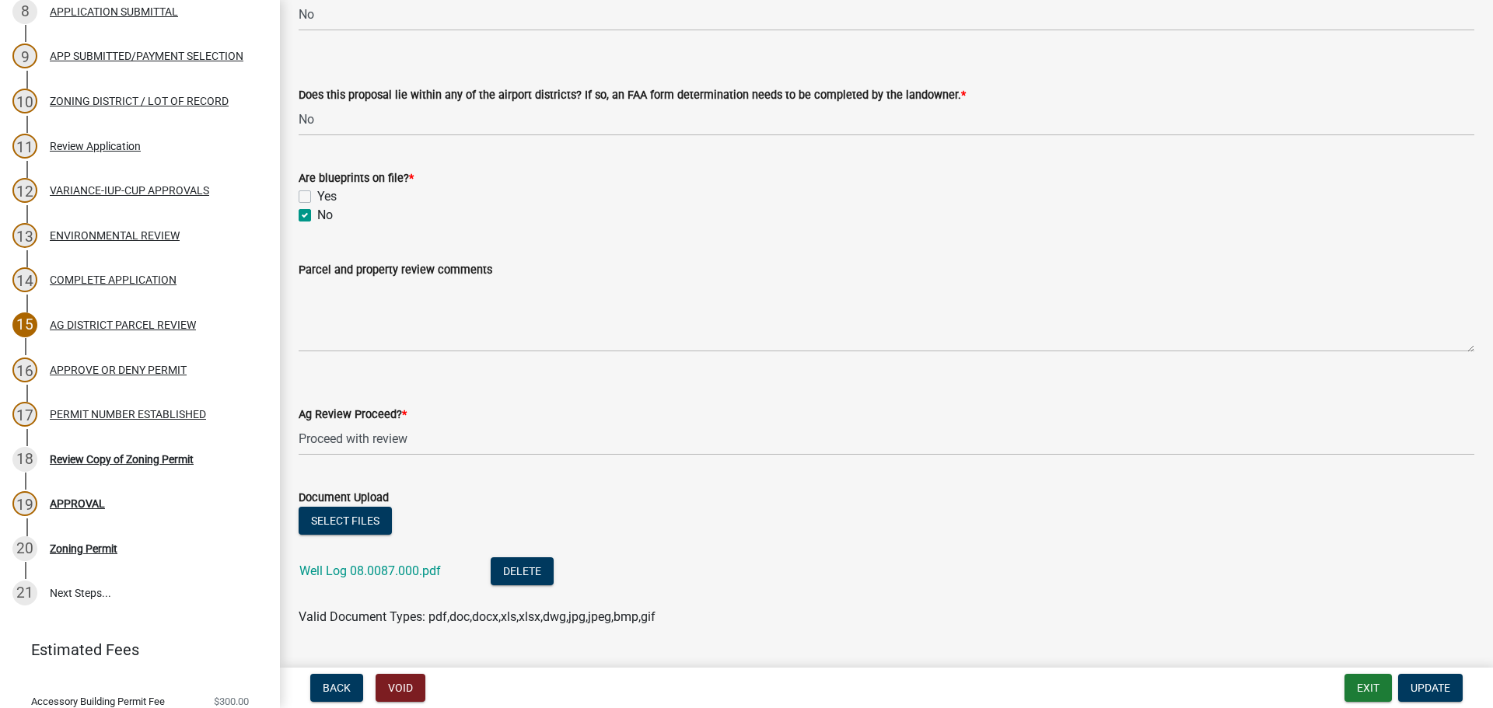
scroll to position [2808, 0]
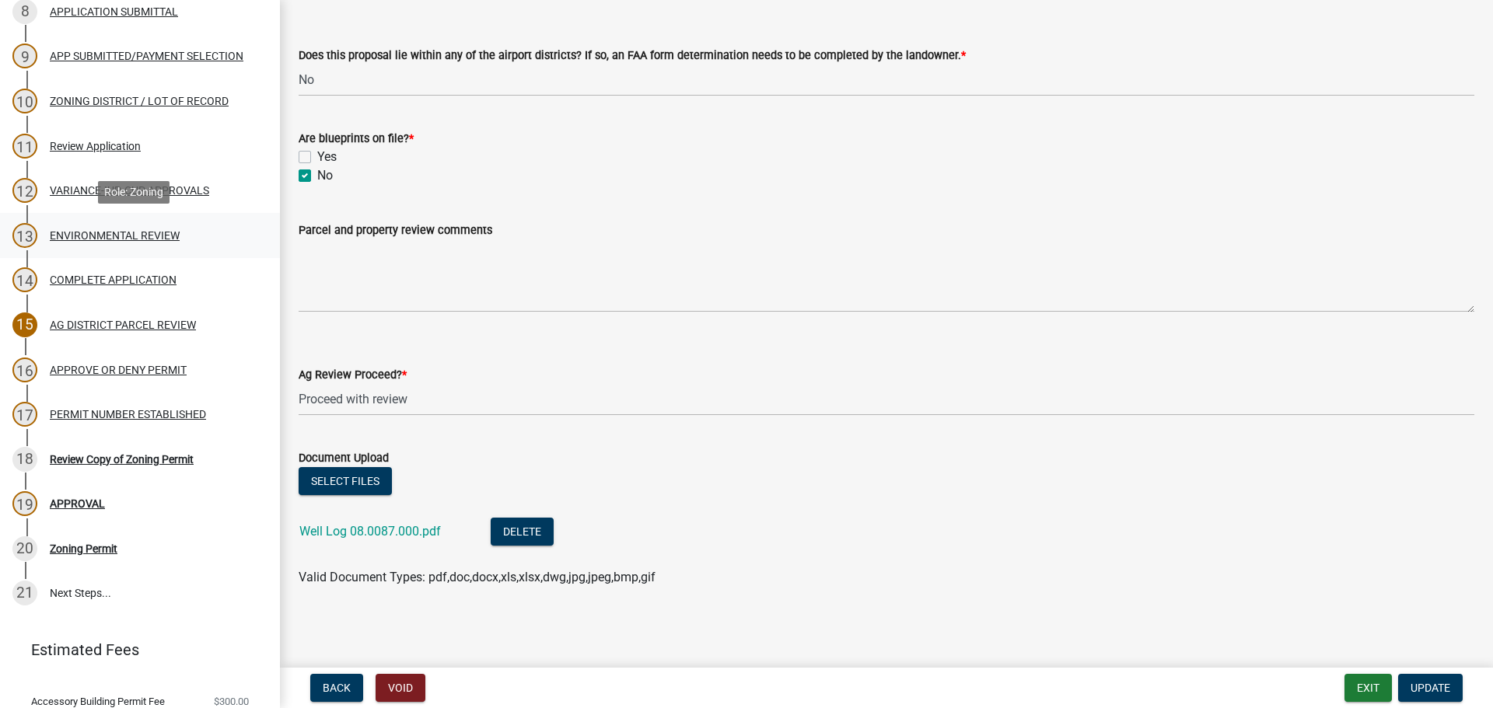
click at [93, 243] on div "13 ENVIRONMENTAL REVIEW" at bounding box center [133, 235] width 243 height 25
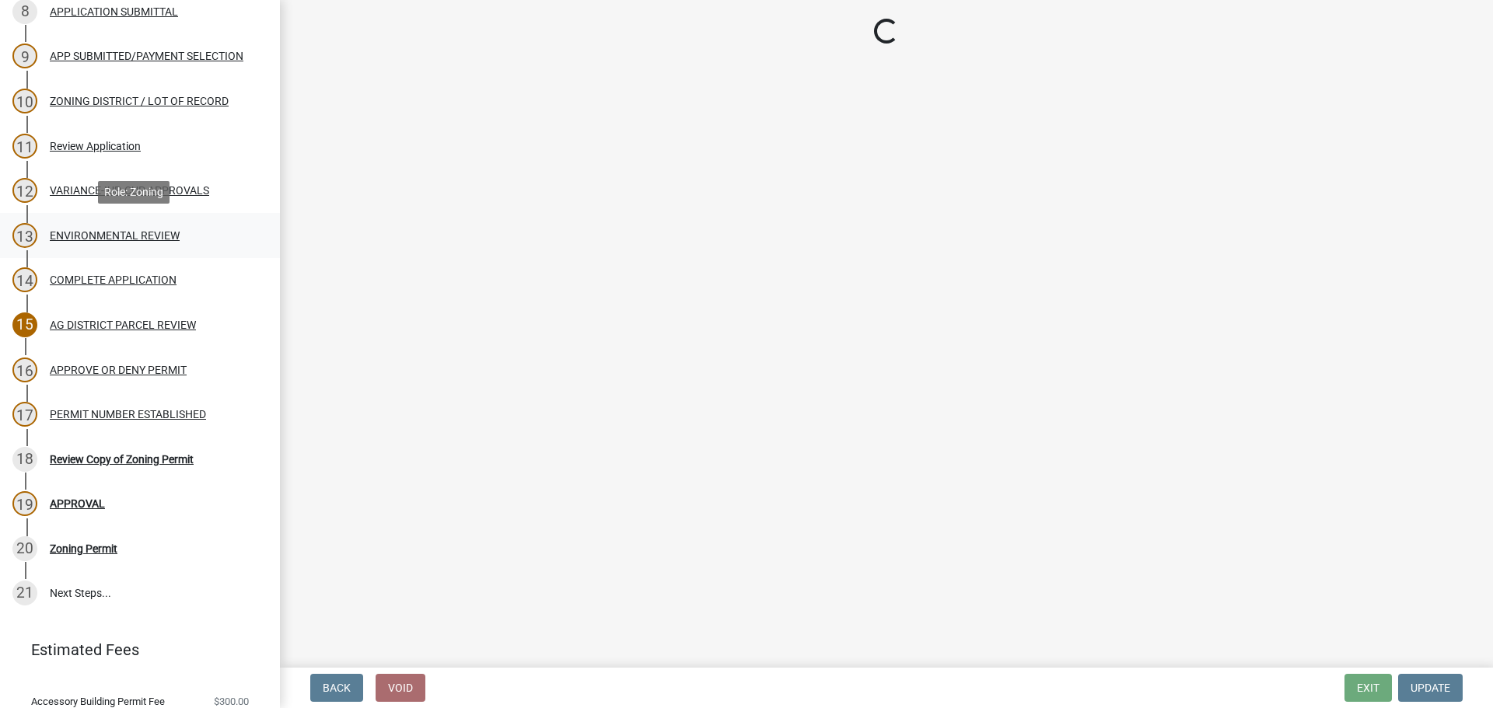
scroll to position [0, 0]
select select "294fbb0f-ef92-492d-a55d-6ae48f2d4023"
select select "5727336e-9a20-4bd2-a6f3-e7484509ff9a"
select select "e7961d78-4f82-4ea0-a075-1f680d90960e"
select select "8c70e245-dd90-46b4-bc6d-16ce3603621c"
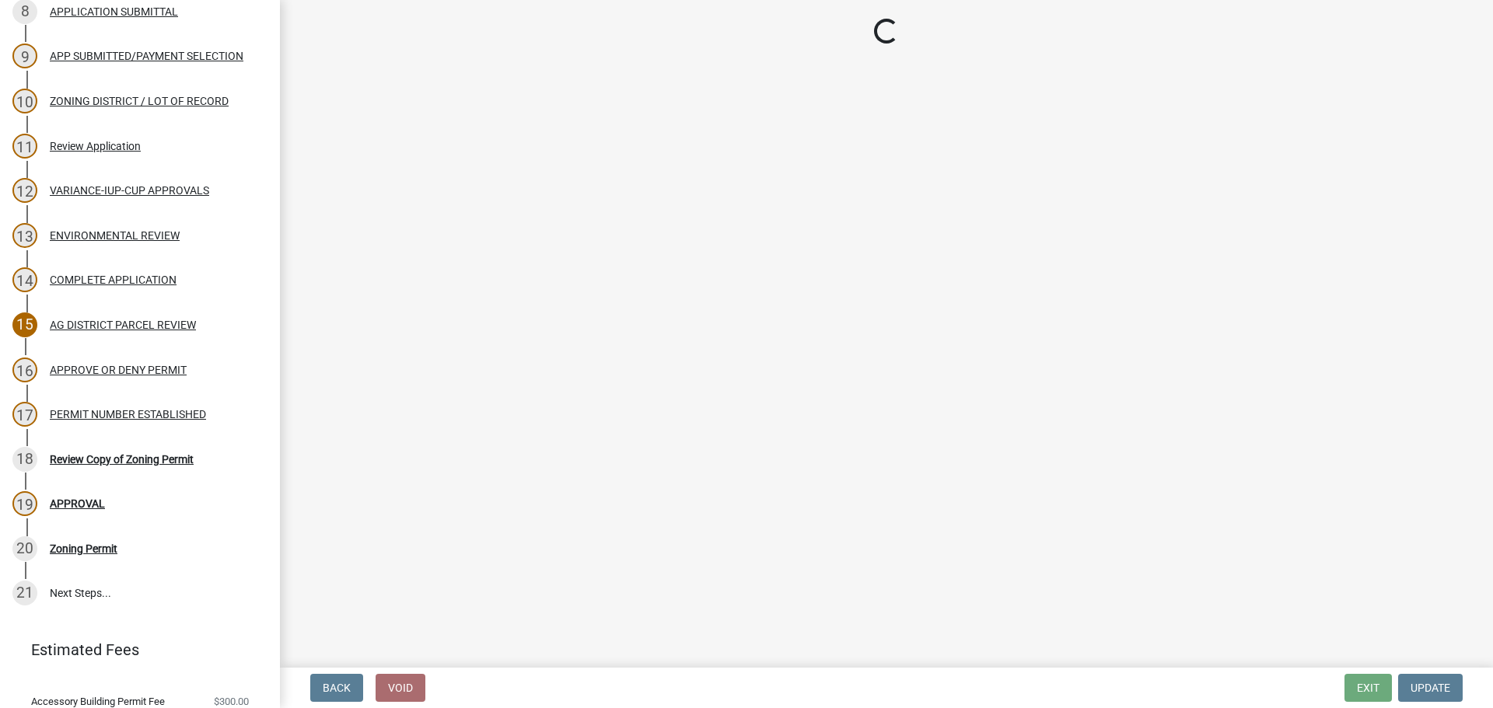
select select "c0fe89da-e6be-4440-b09b-6bf401eca5d4"
select select "cc045de0-ead4-414c-a886-12e51f2bc4aa"
select select "c55ed237-4e75-4d9e-9e6e-534c544ae652"
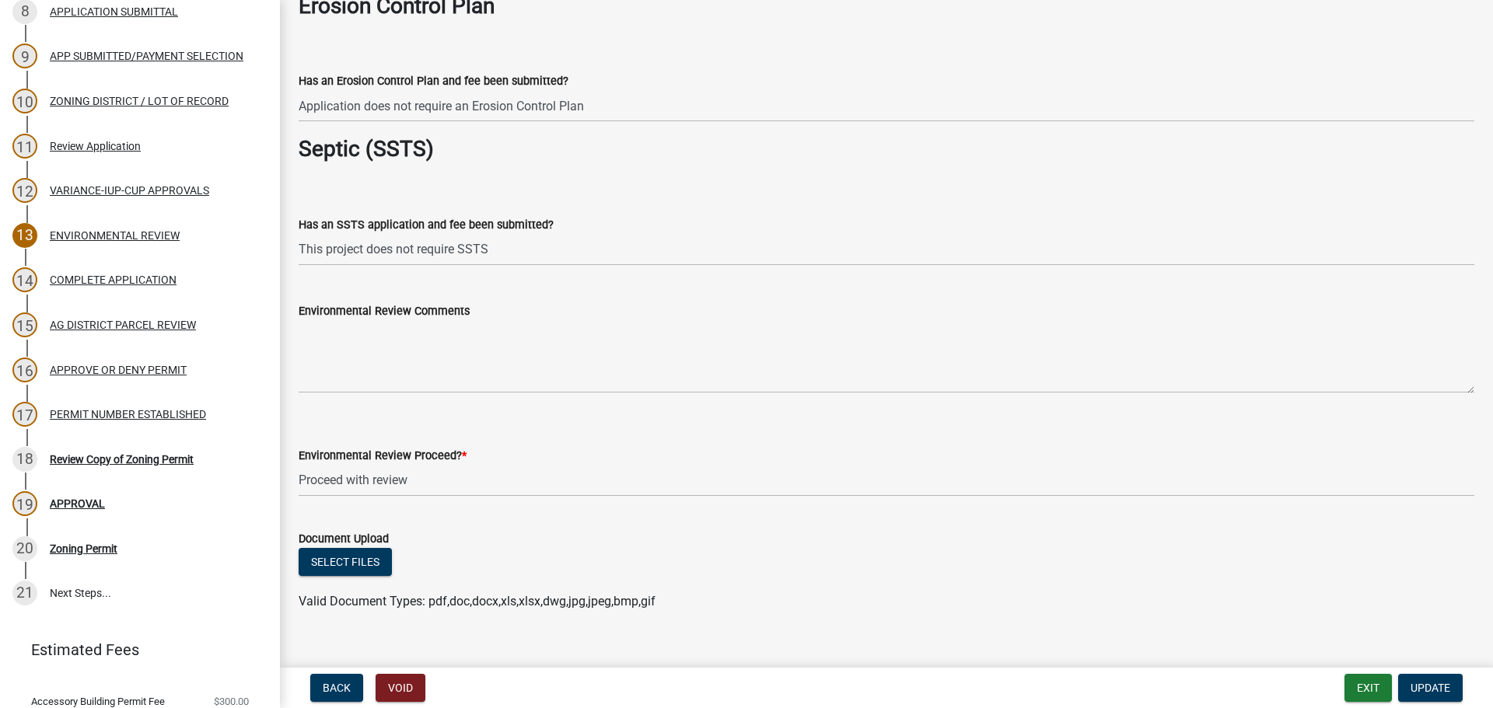
scroll to position [2565, 0]
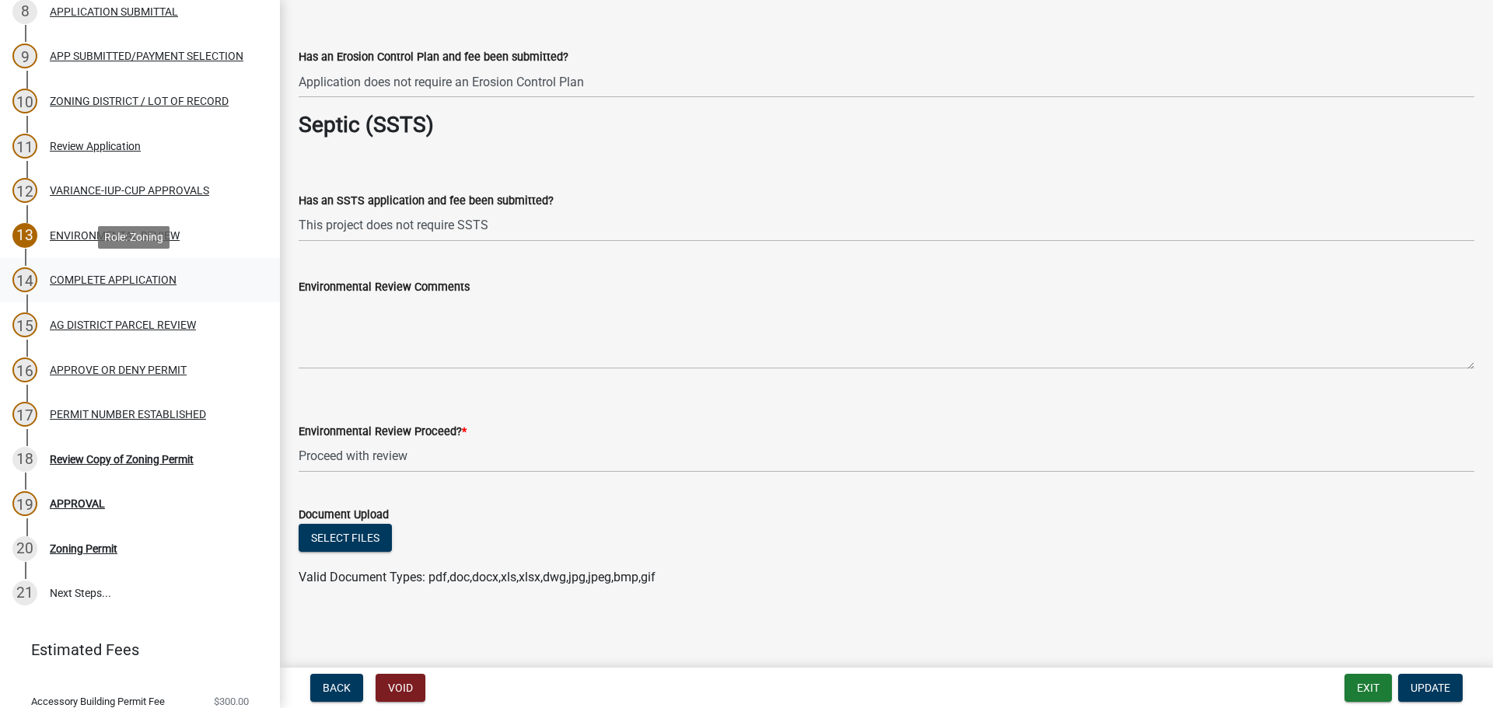
drag, startPoint x: 152, startPoint y: 288, endPoint x: 164, endPoint y: 264, distance: 26.8
click at [152, 287] on div "14 COMPLETE APPLICATION" at bounding box center [133, 279] width 243 height 25
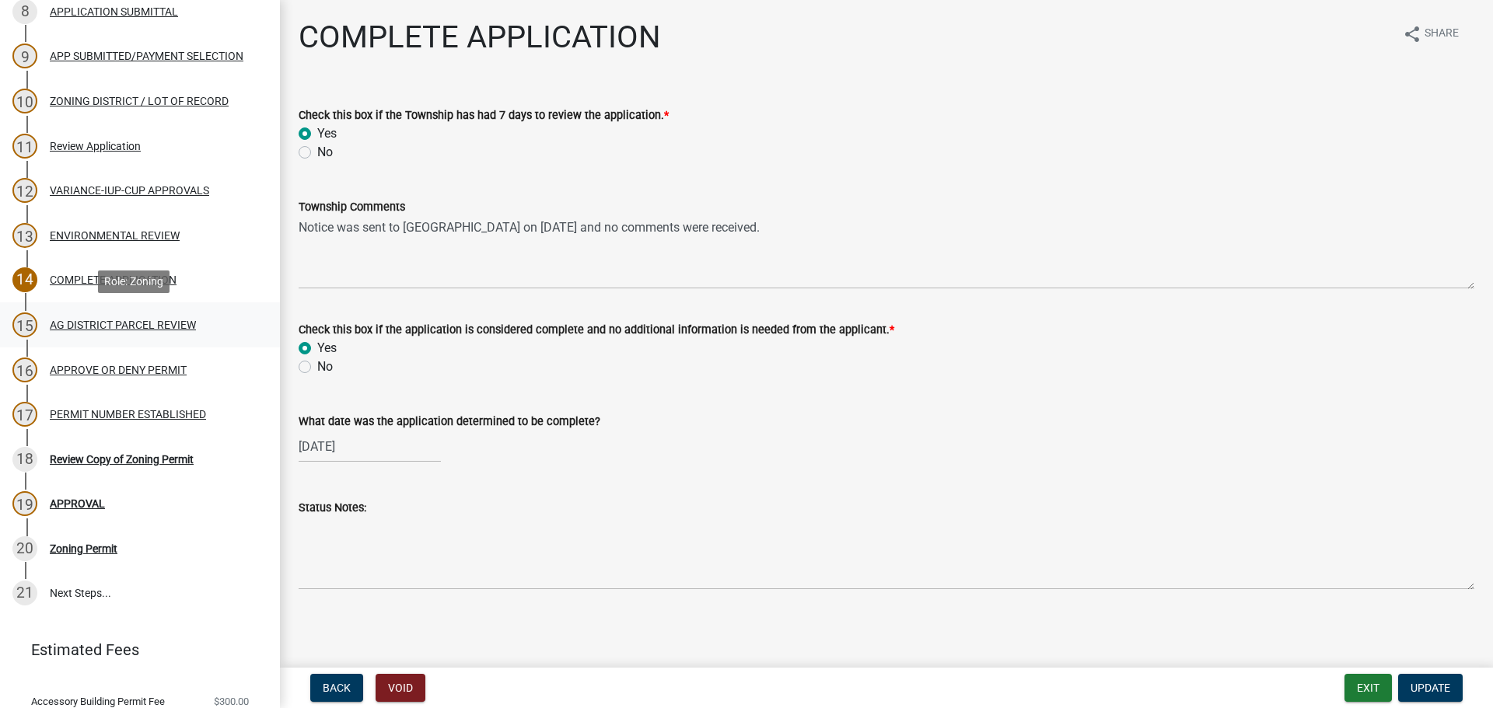
click at [139, 320] on div "AG DISTRICT PARCEL REVIEW" at bounding box center [123, 325] width 146 height 11
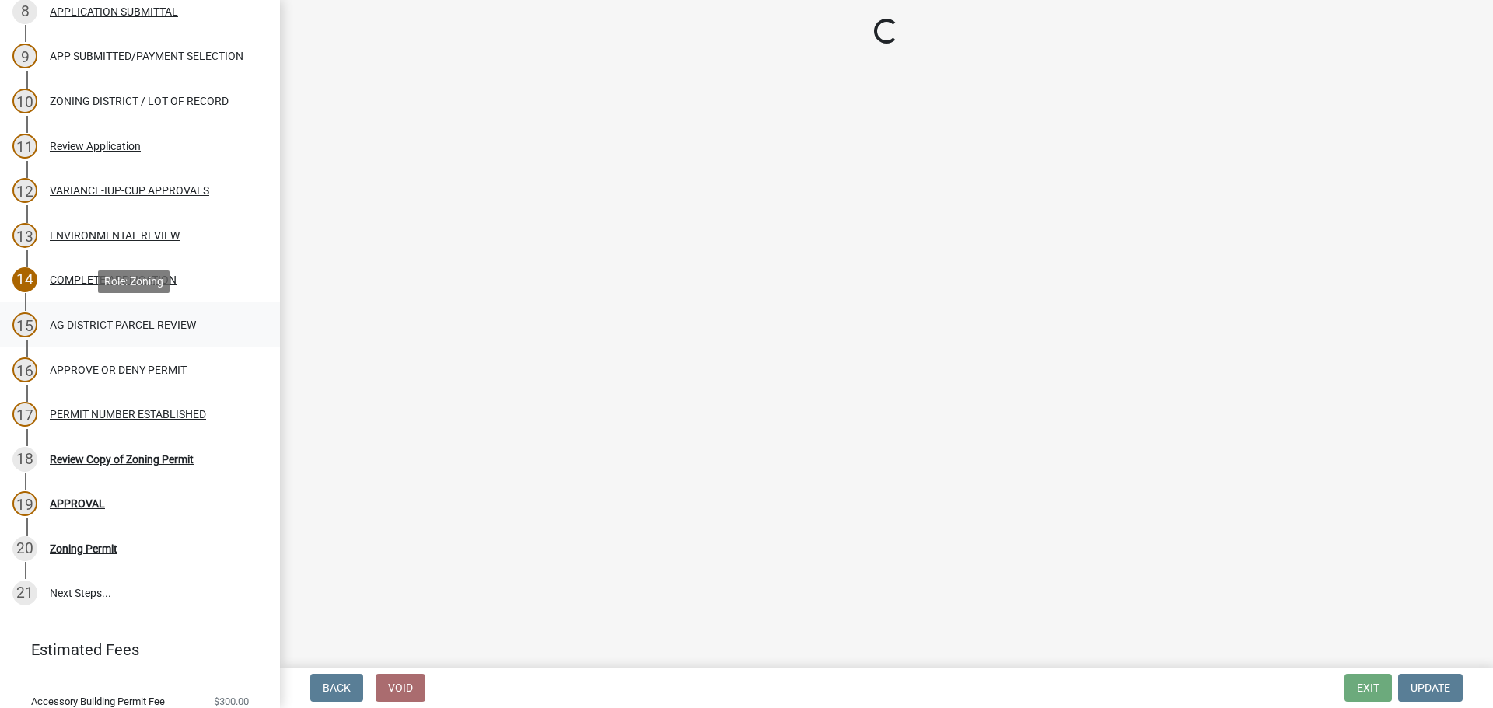
select select "fe23c68f-3976-40fb-92de-7ec6f88d0010"
select select "c27f3562-6487-48b9-bb79-d53cdb3b0a36"
select select "e720d887-05b7-48e7-b675-04570e4c9f75"
select select "3e342f75-9fb1-4b8c-bbeb-47cfa96347ca"
select select "c756e23e-ff22-4e58-8178-2621bc441b49"
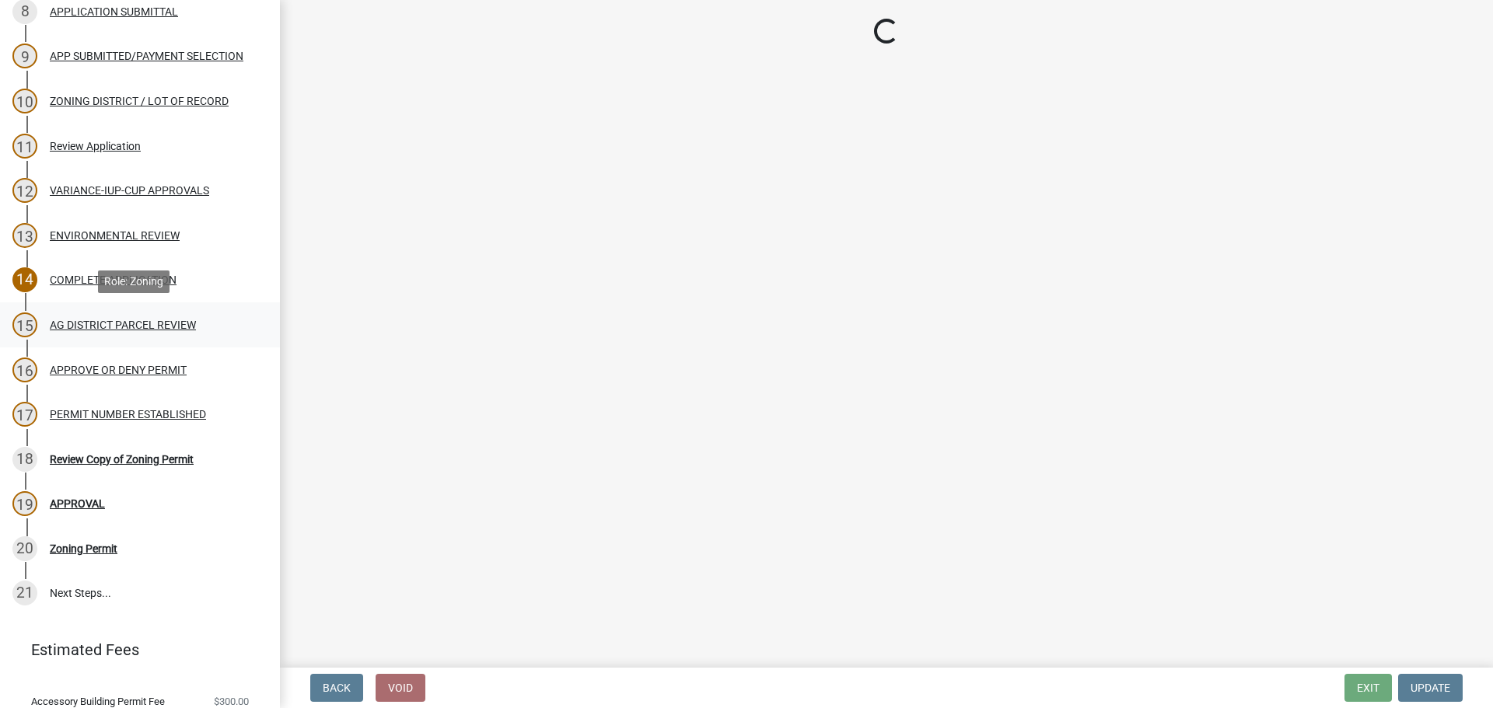
select select "93514e09-9993-4aea-b530-60a9708c3e74"
select select "a045efff-9645-47c6-b046-89cf1e905dd6"
select select "aa1ca06f-8d34-4542-998d-1b6ccdc96445"
select select "f47993c2-143f-42b0-843f-88b20baa7a0f"
select select "010a36e8-78ab-47dd-88f8-ccc0edf139b8"
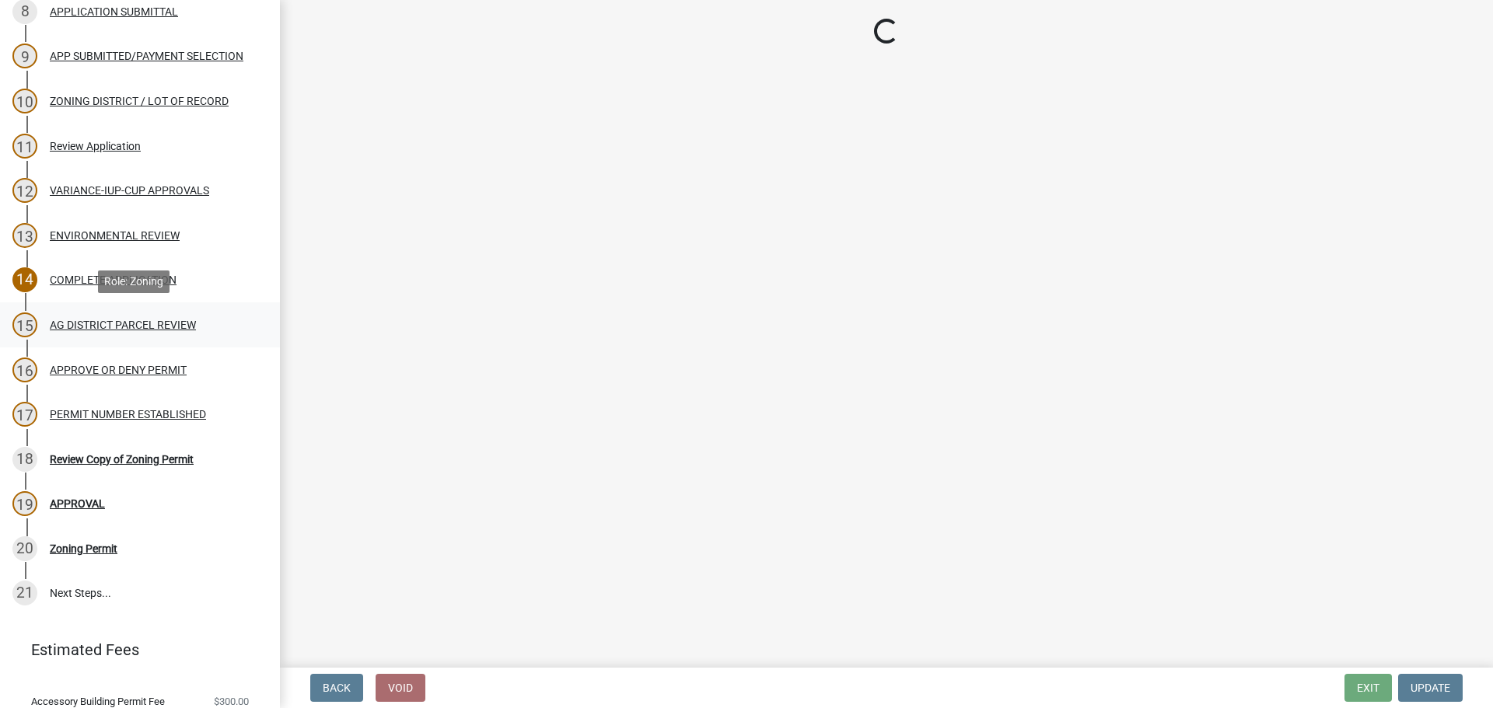
select select "617636dc-6122-45c9-991a-bd8b90cb2b24"
select select "2afcbc7a-ba70-4308-bdab-ed49491d43d0"
select select "be49bf27-167c-4383-b137-854eb09e2cec"
select select "6e389f70-961b-4b78-9c47-c422b69289d9"
select select "1e0d970e-6746-4216-b065-d6933a69b3fa"
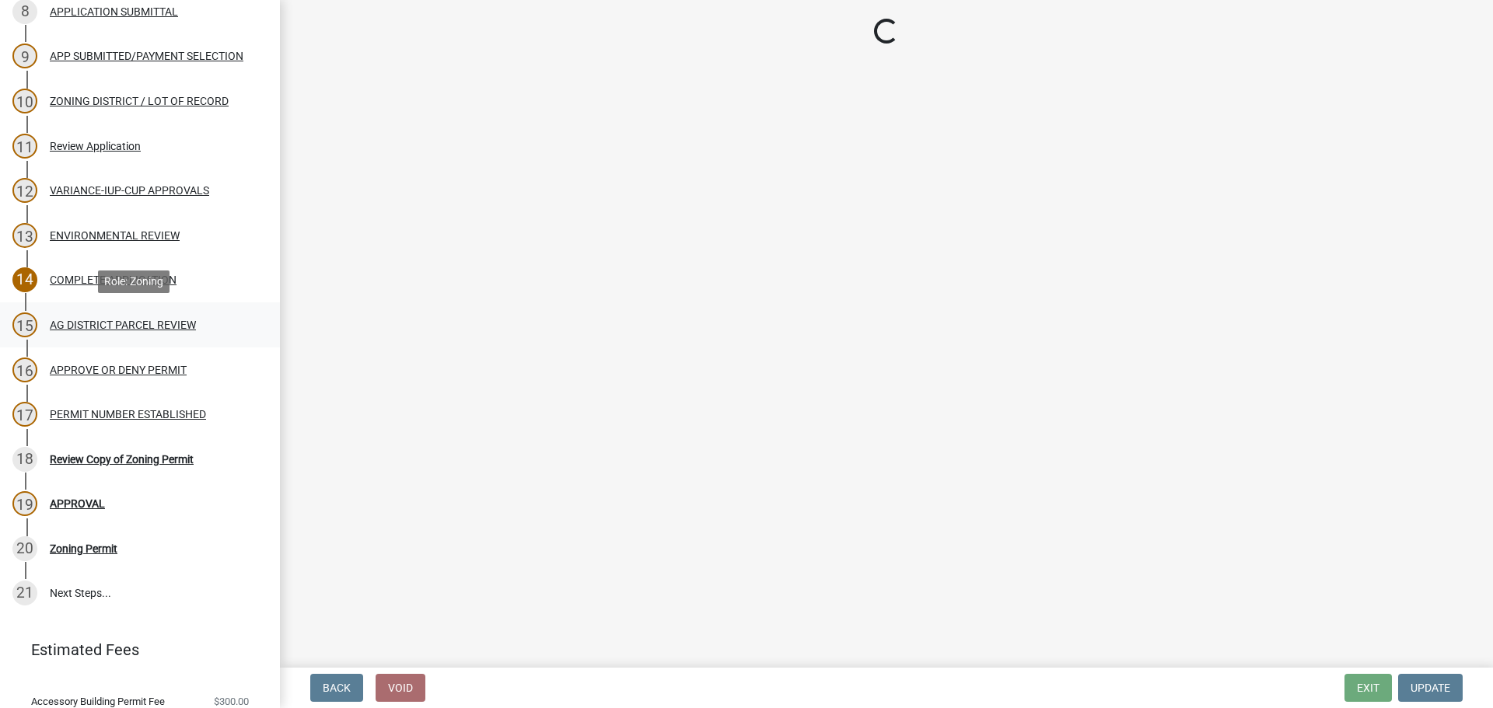
select select "44b75d30-e230-4ce0-8c0f-1ddadfe5cfb2"
select select "6d223645-95f1-4b70-a074-2c09099ea196"
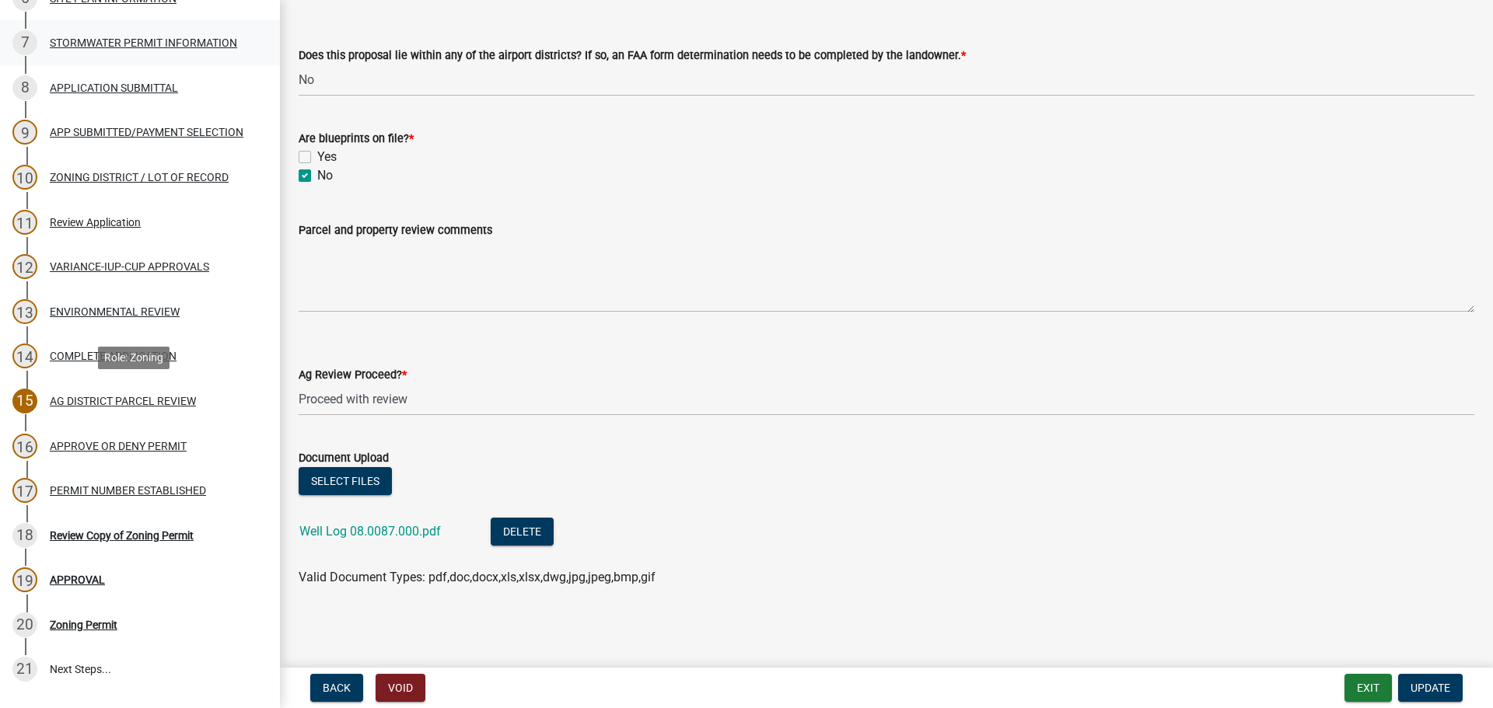
scroll to position [596, 0]
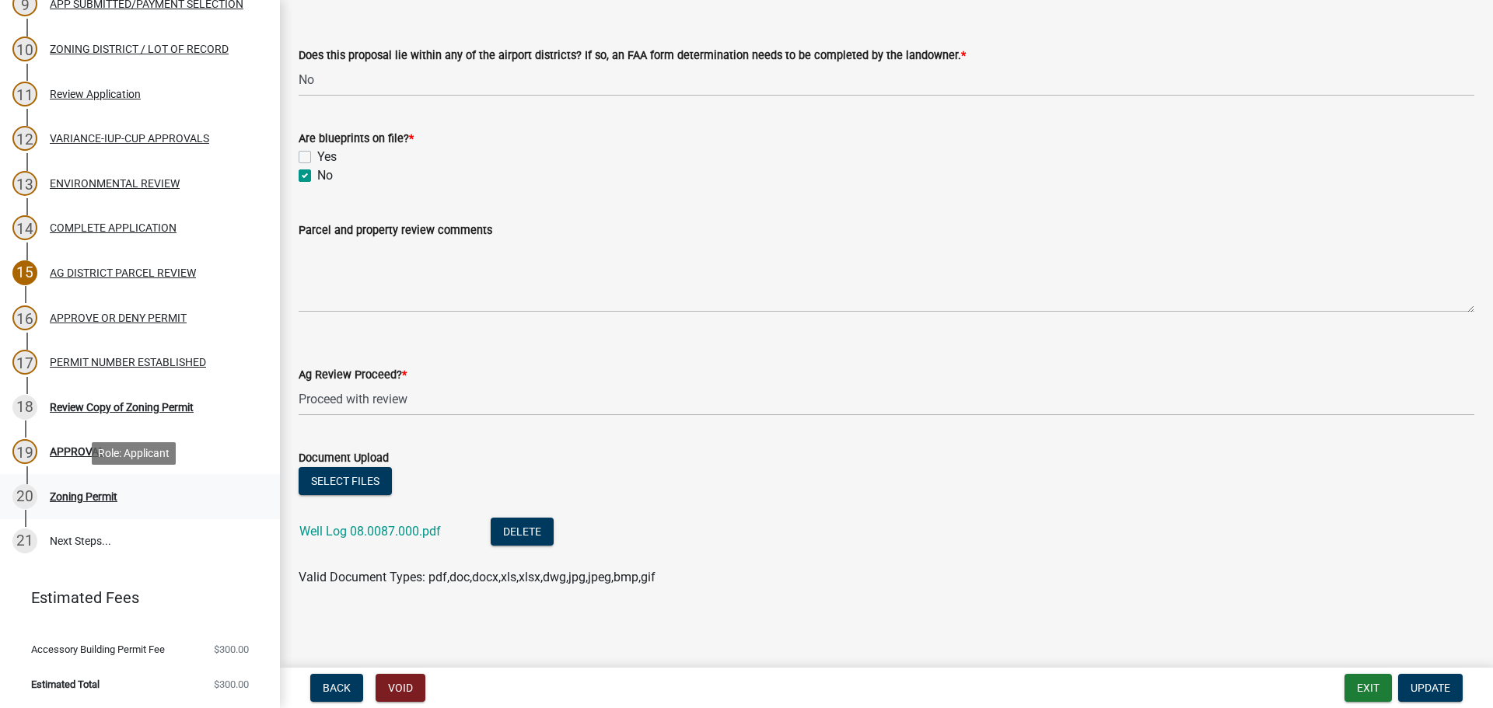
click at [106, 496] on div "Zoning Permit" at bounding box center [84, 496] width 68 height 11
click at [88, 500] on div "Zoning Permit" at bounding box center [84, 496] width 68 height 11
click at [82, 414] on div "18 Review Copy of Zoning Permit" at bounding box center [133, 407] width 243 height 25
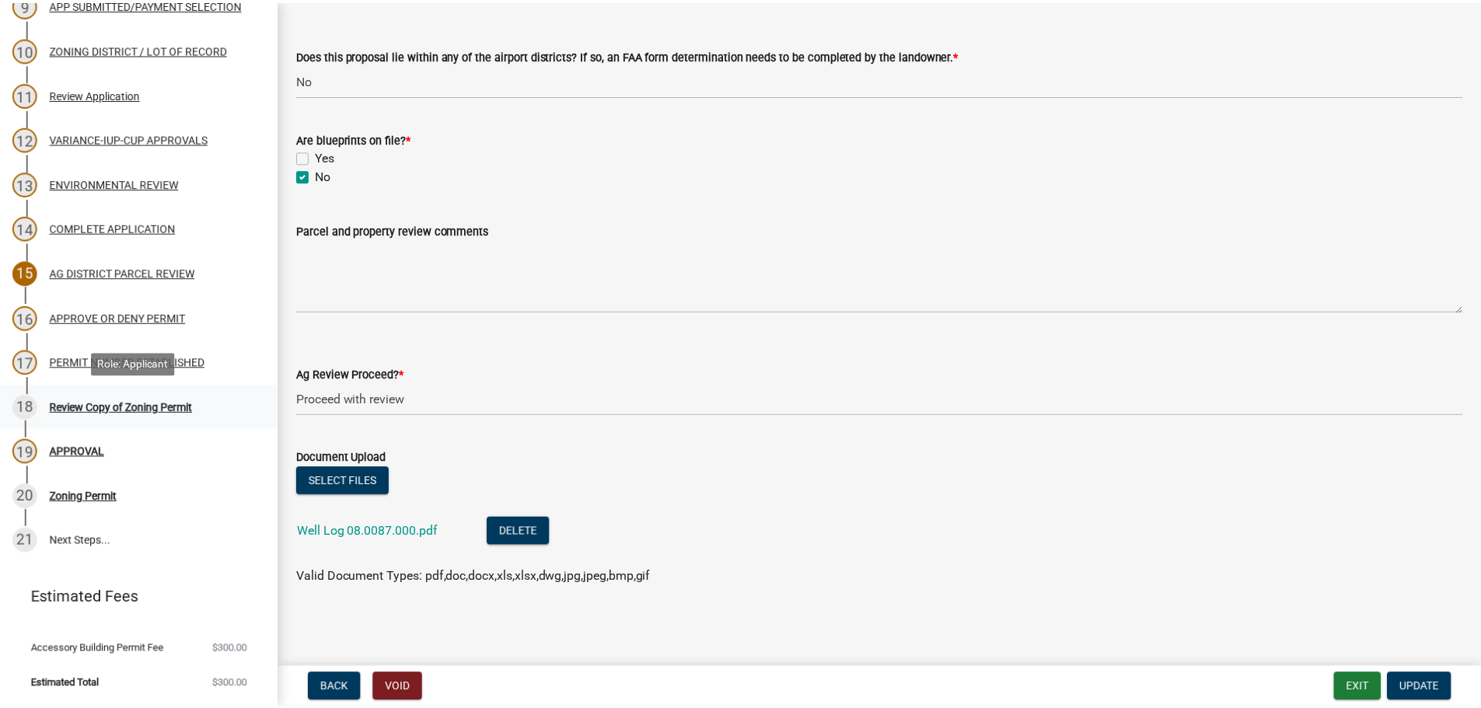
scroll to position [0, 0]
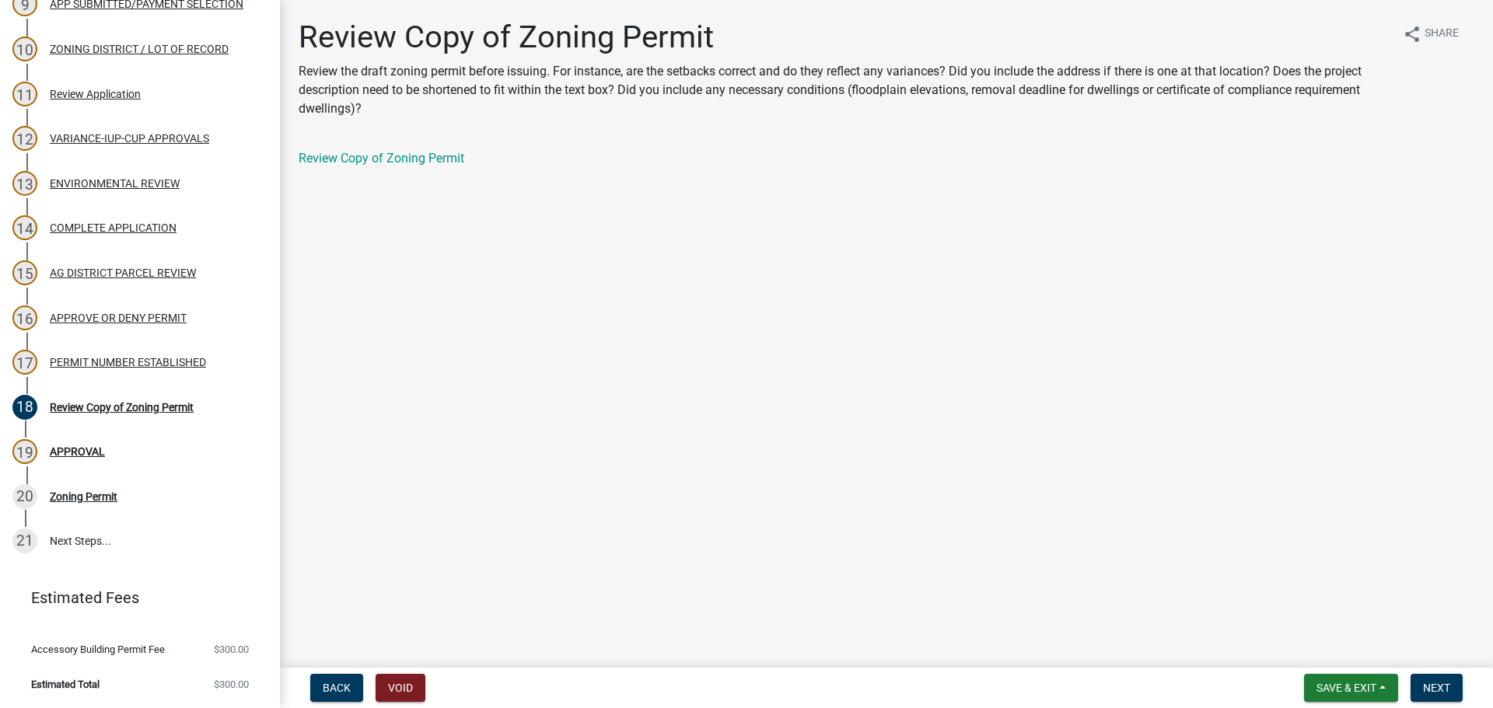
click at [418, 149] on div "Review Copy of Zoning Permit" at bounding box center [887, 158] width 1176 height 19
click at [418, 157] on link "Review Copy of Zoning Permit" at bounding box center [382, 158] width 166 height 15
click at [1343, 687] on span "Save & Exit" at bounding box center [1346, 688] width 60 height 12
click at [1341, 659] on button "Save & Exit" at bounding box center [1336, 647] width 124 height 37
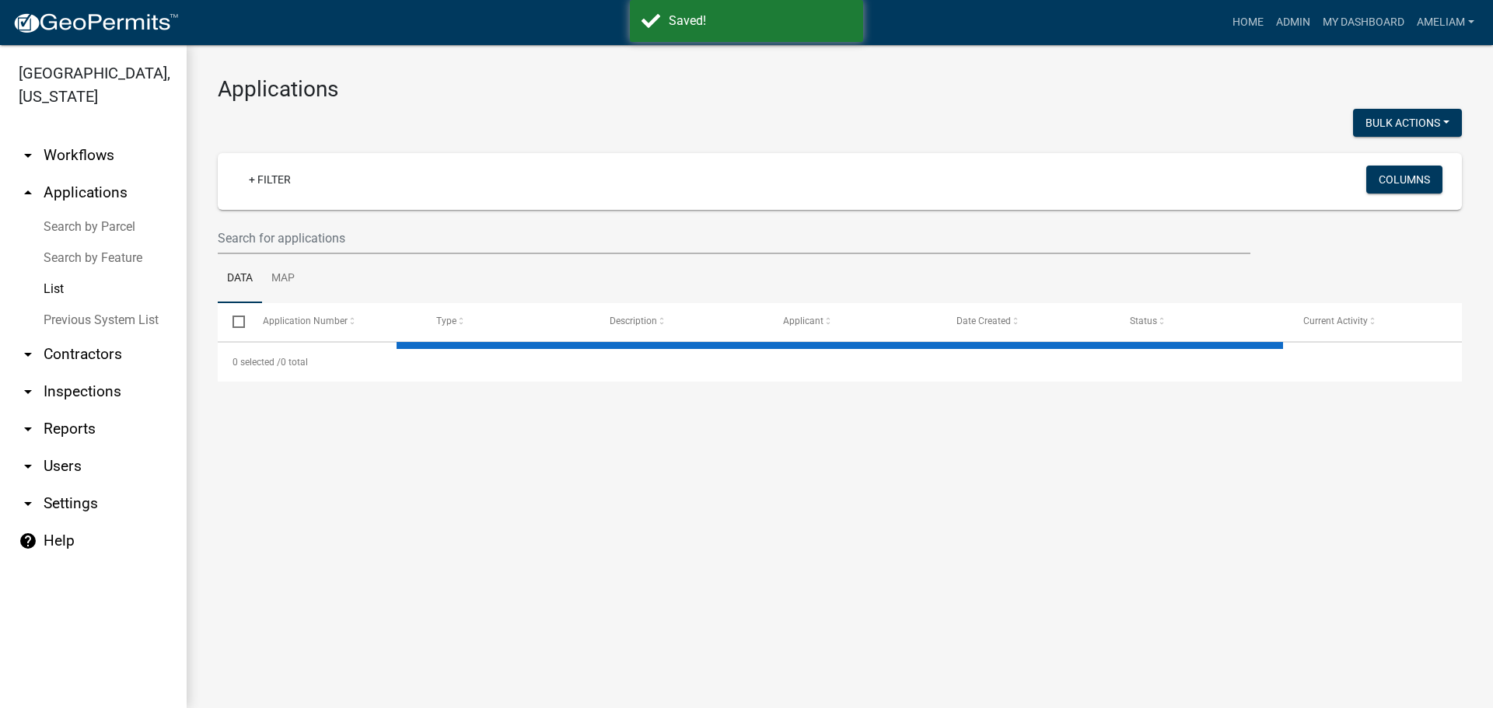
select select "2: 50"
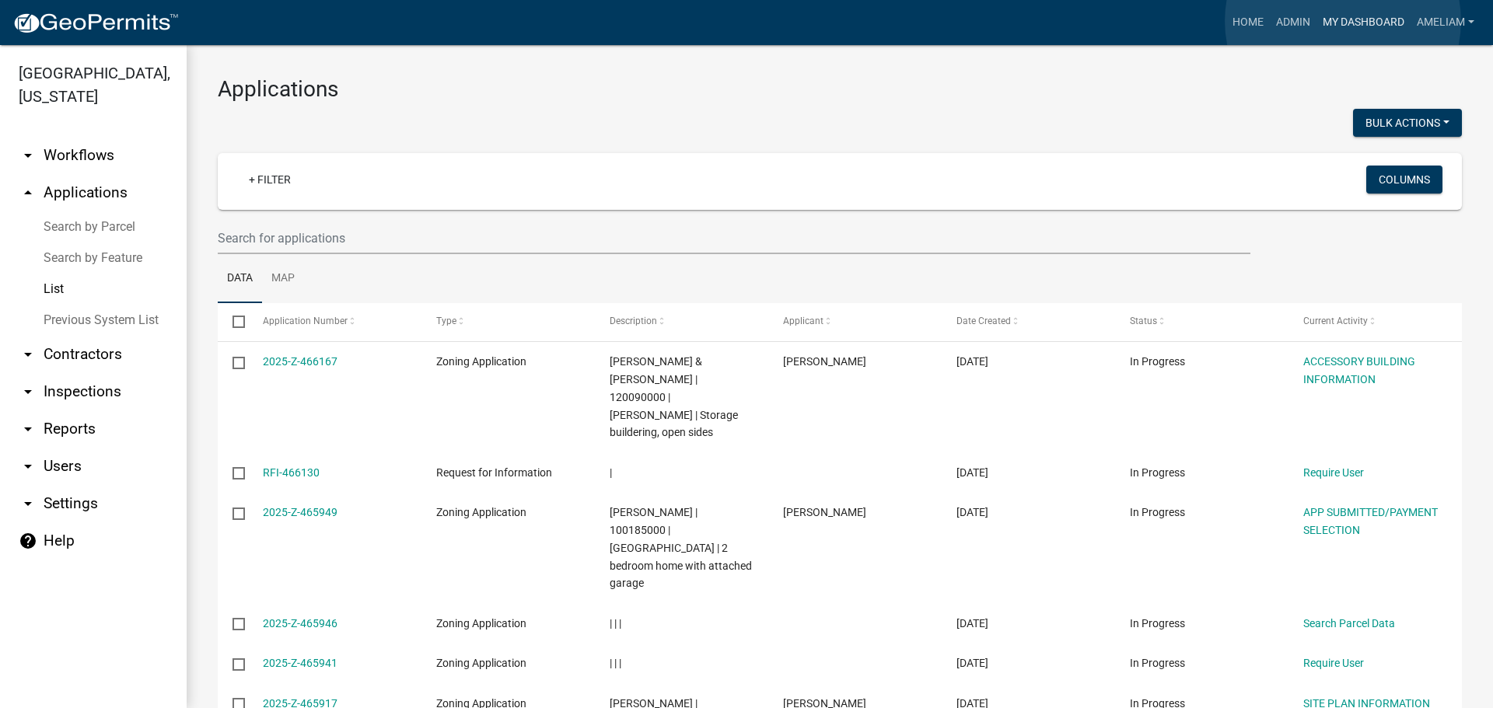
click at [1343, 21] on link "My Dashboard" at bounding box center [1363, 23] width 94 height 30
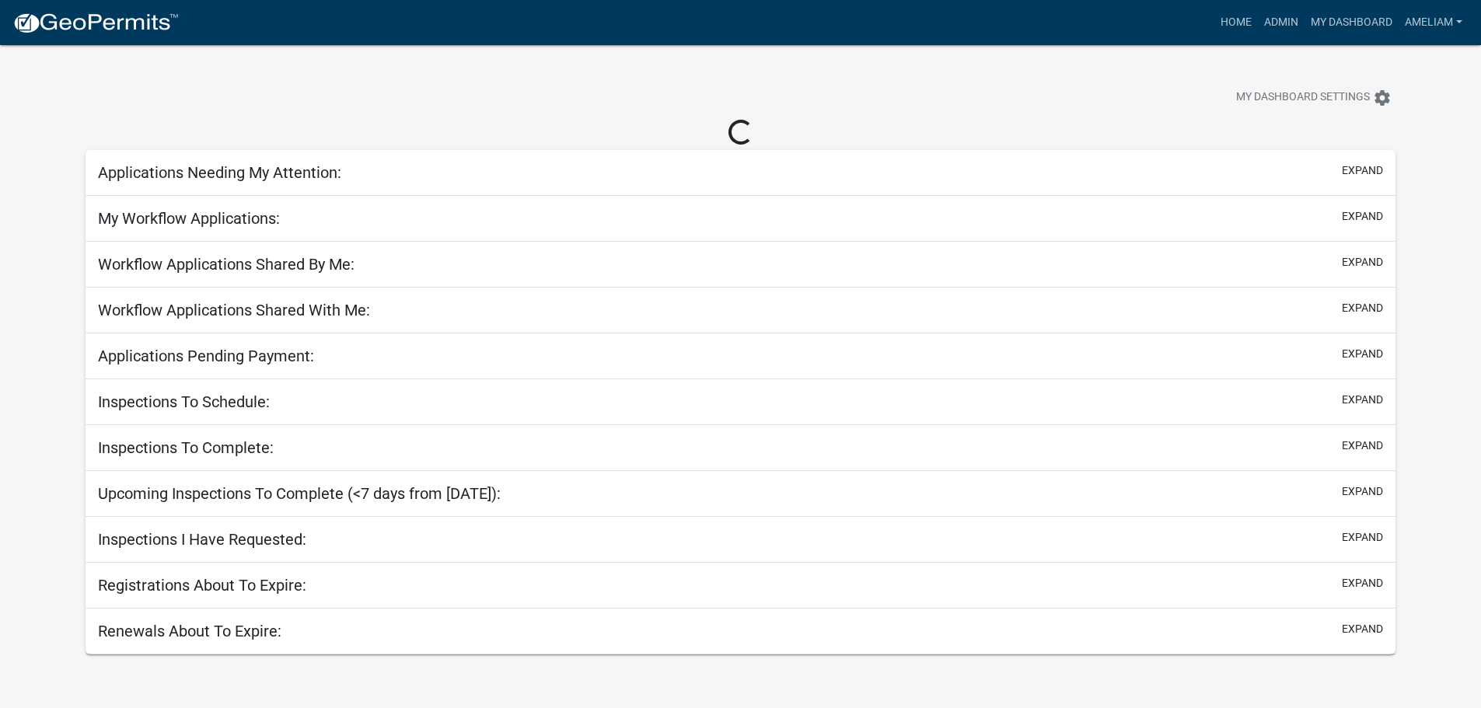
select select "3: 100"
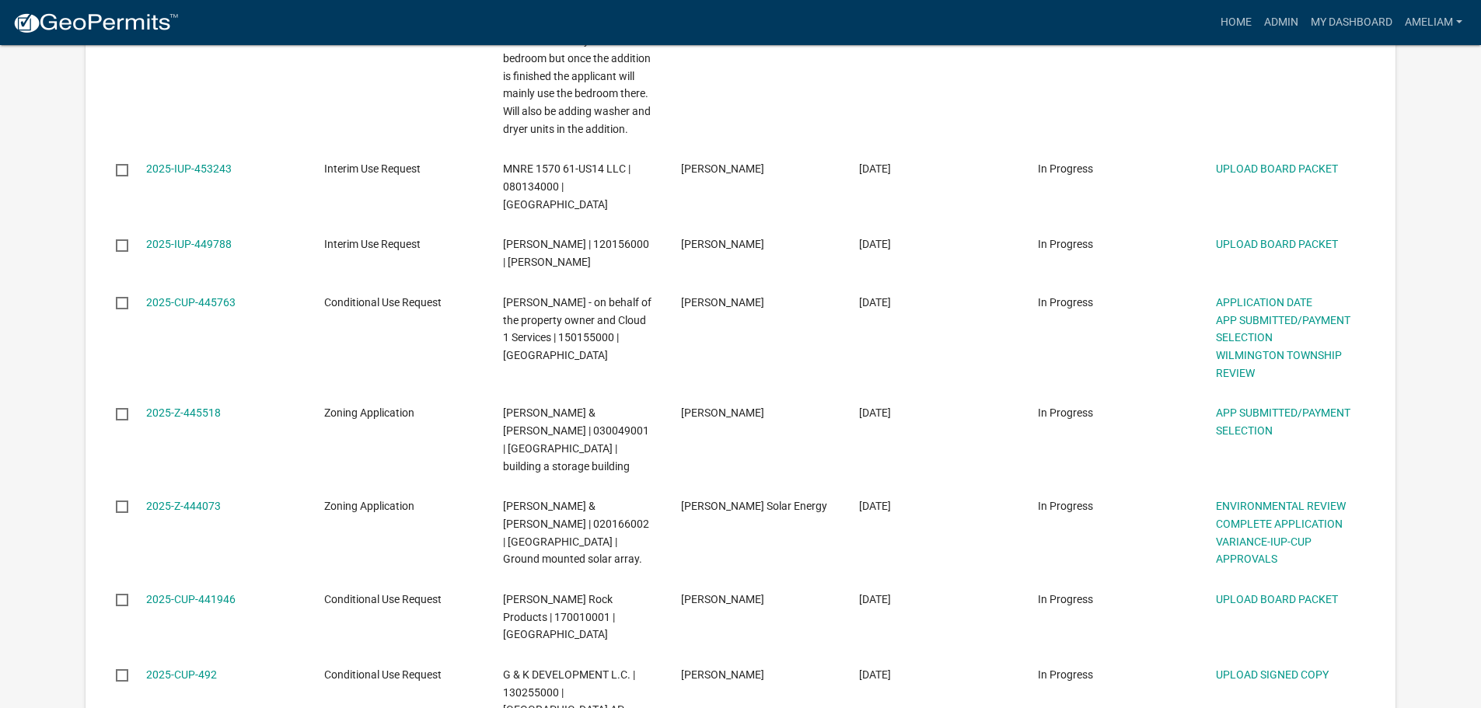
scroll to position [2488, 0]
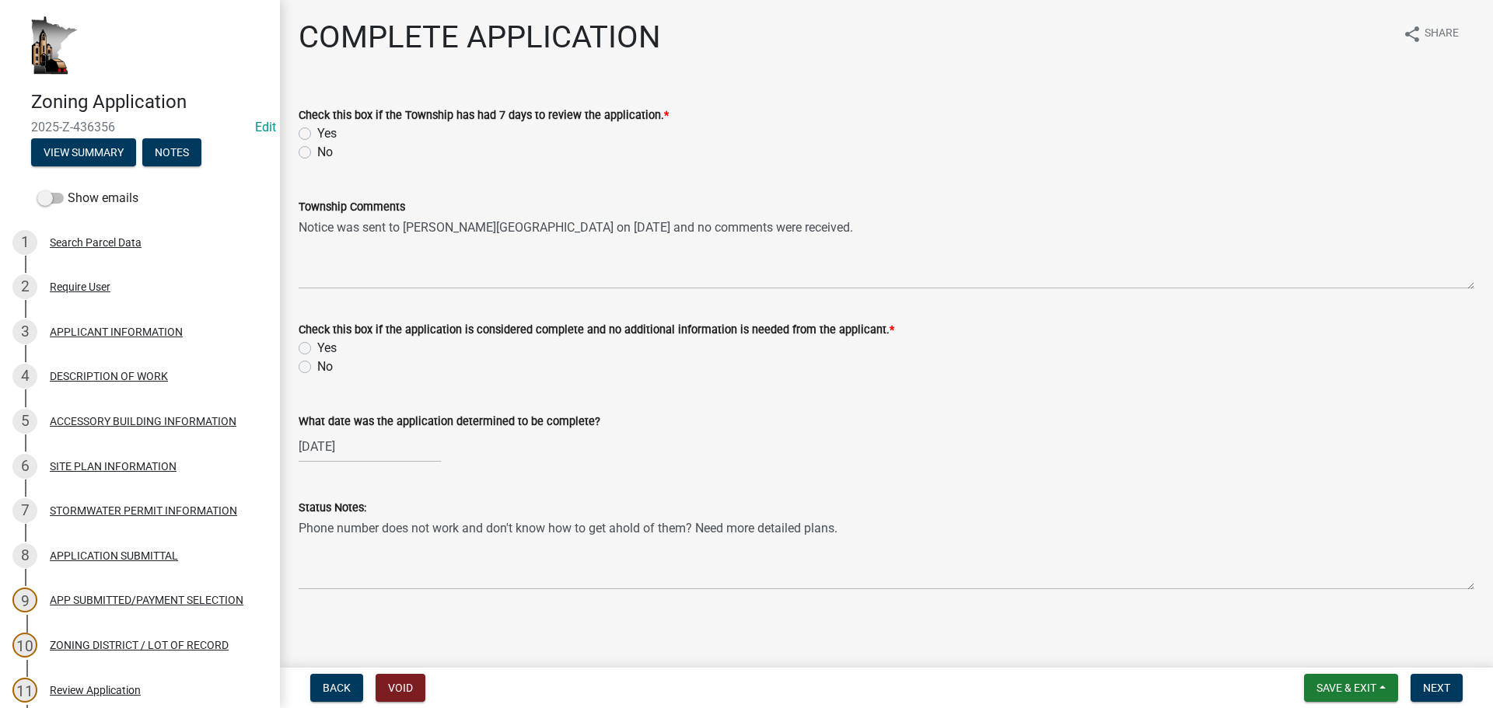
scroll to position [2, 0]
click at [151, 368] on div "4 DESCRIPTION OF WORK" at bounding box center [133, 376] width 243 height 25
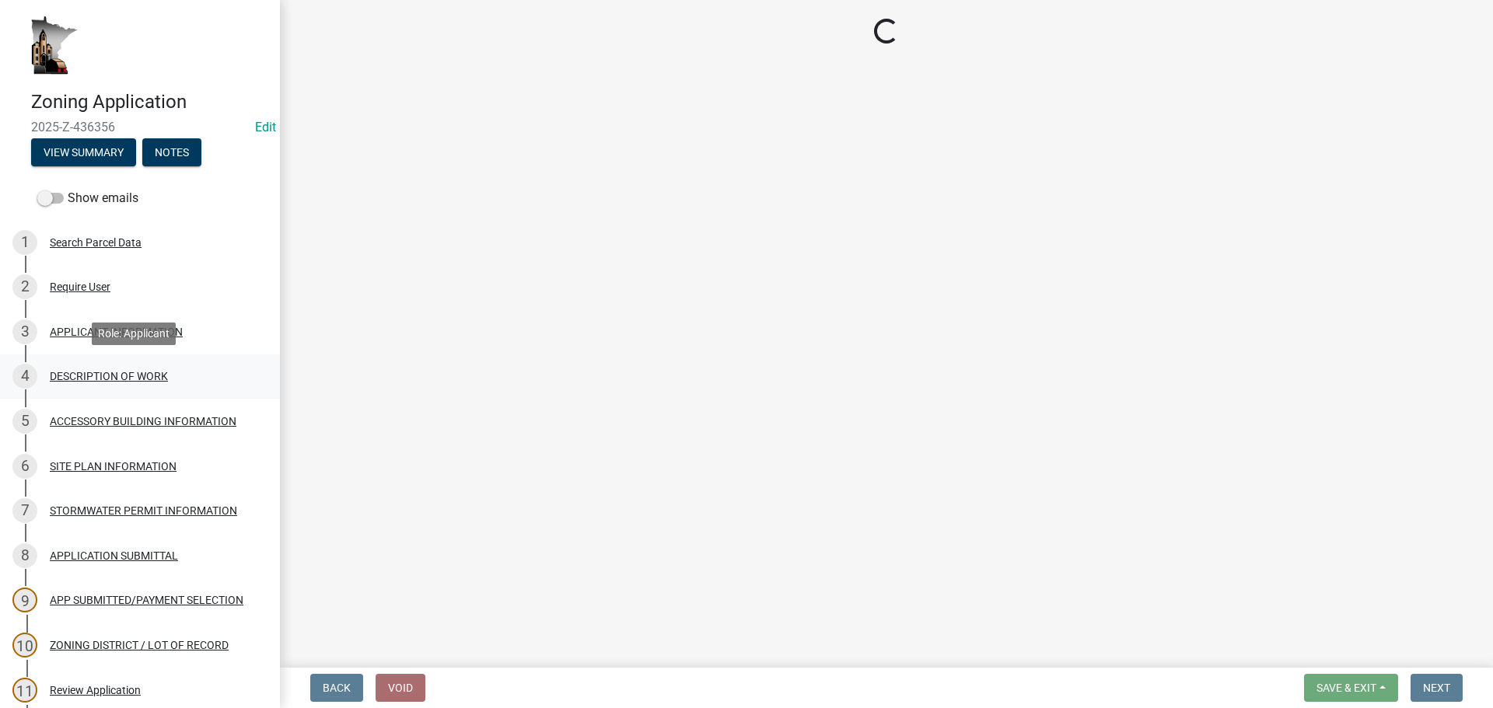
scroll to position [0, 0]
select select "8a50126a-ac8f-44d1-8890-2a914b053a60"
select select "f9b7dd3b-3a38-45c4-aa8d-40d341efce99"
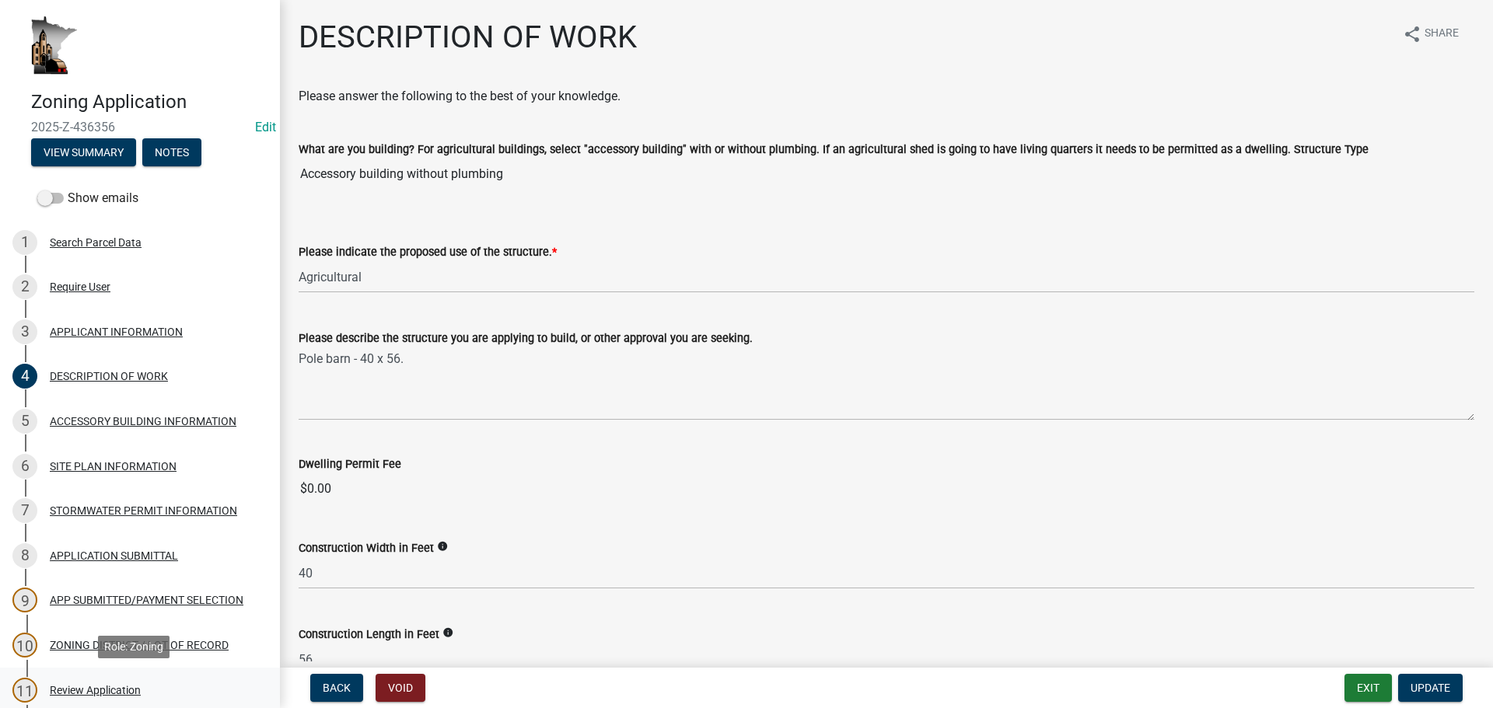
click at [89, 687] on div "Review Application" at bounding box center [95, 690] width 91 height 11
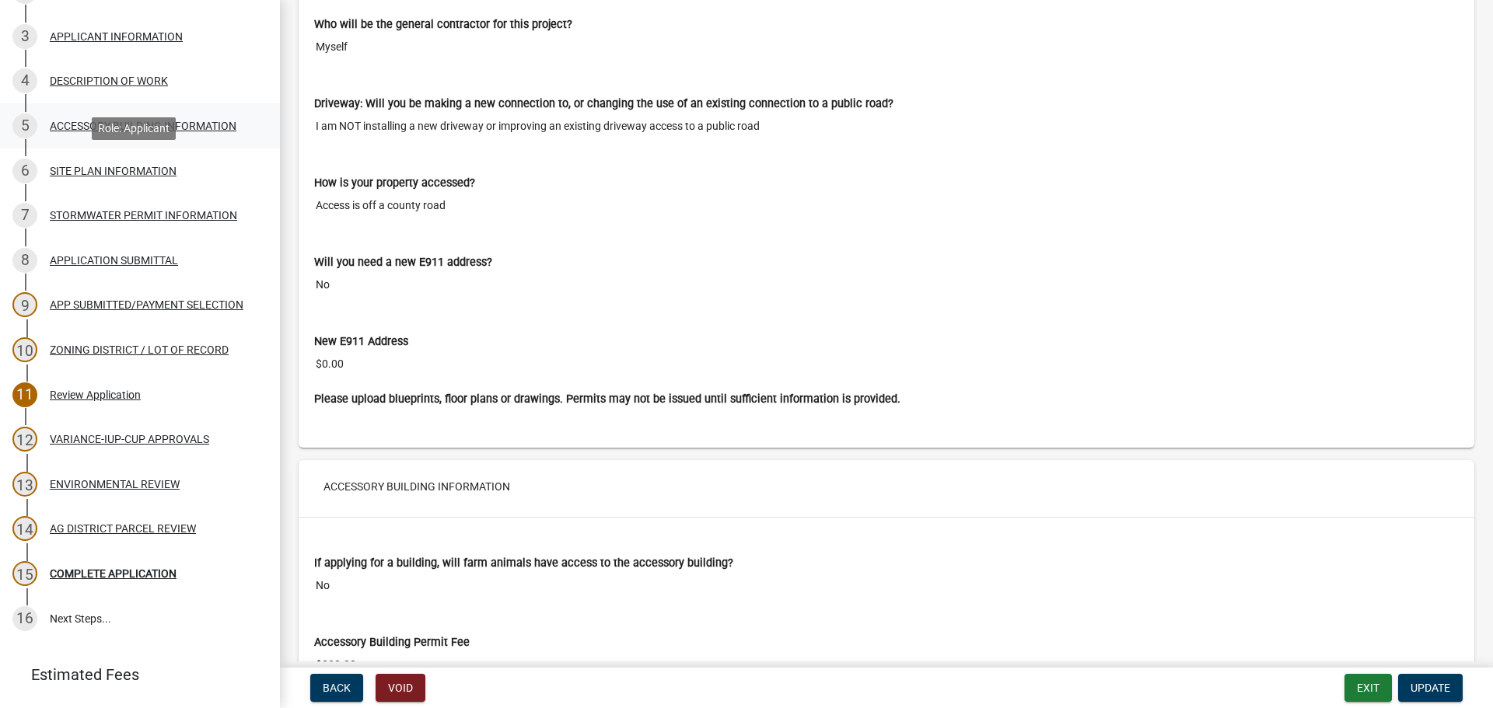
scroll to position [295, 0]
click at [149, 79] on div "DESCRIPTION OF WORK" at bounding box center [109, 81] width 118 height 11
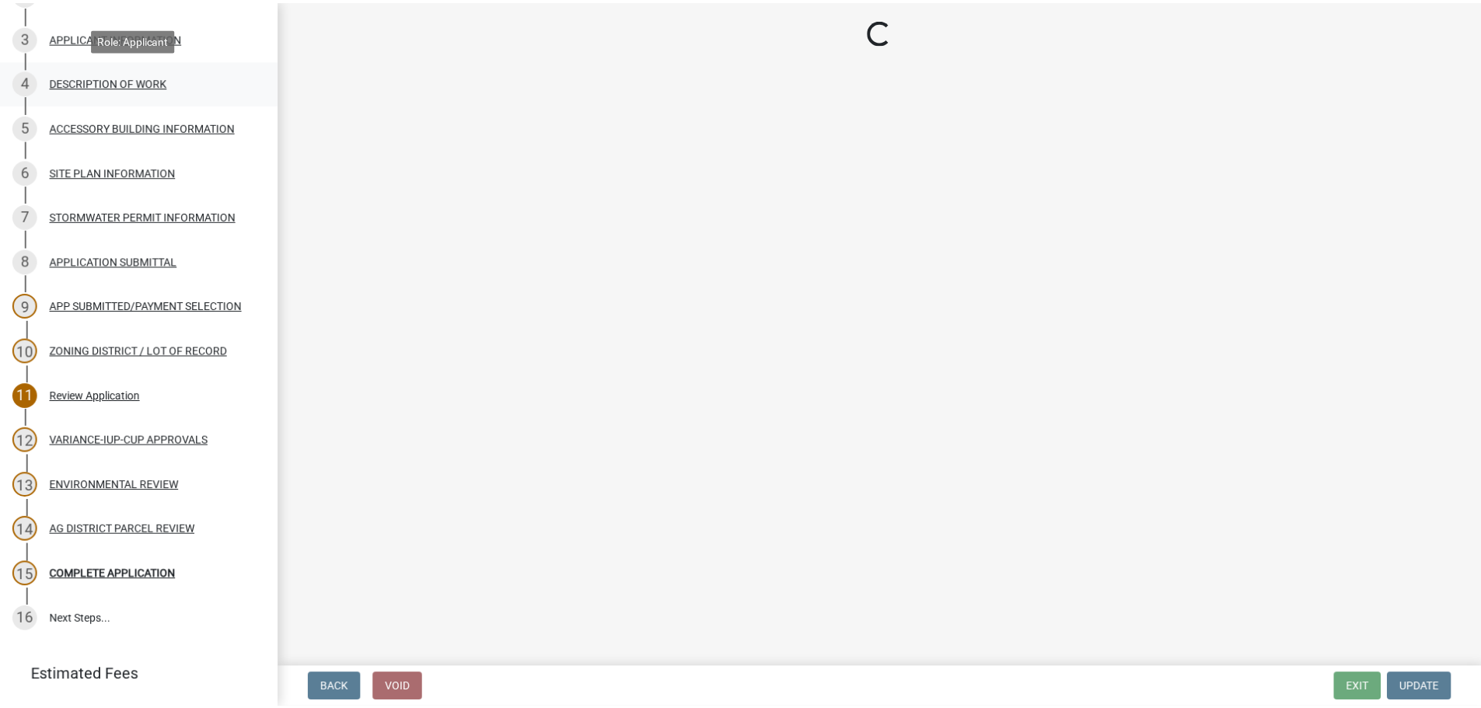
scroll to position [0, 0]
select select "8a50126a-ac8f-44d1-8890-2a914b053a60"
select select "f9b7dd3b-3a38-45c4-aa8d-40d341efce99"
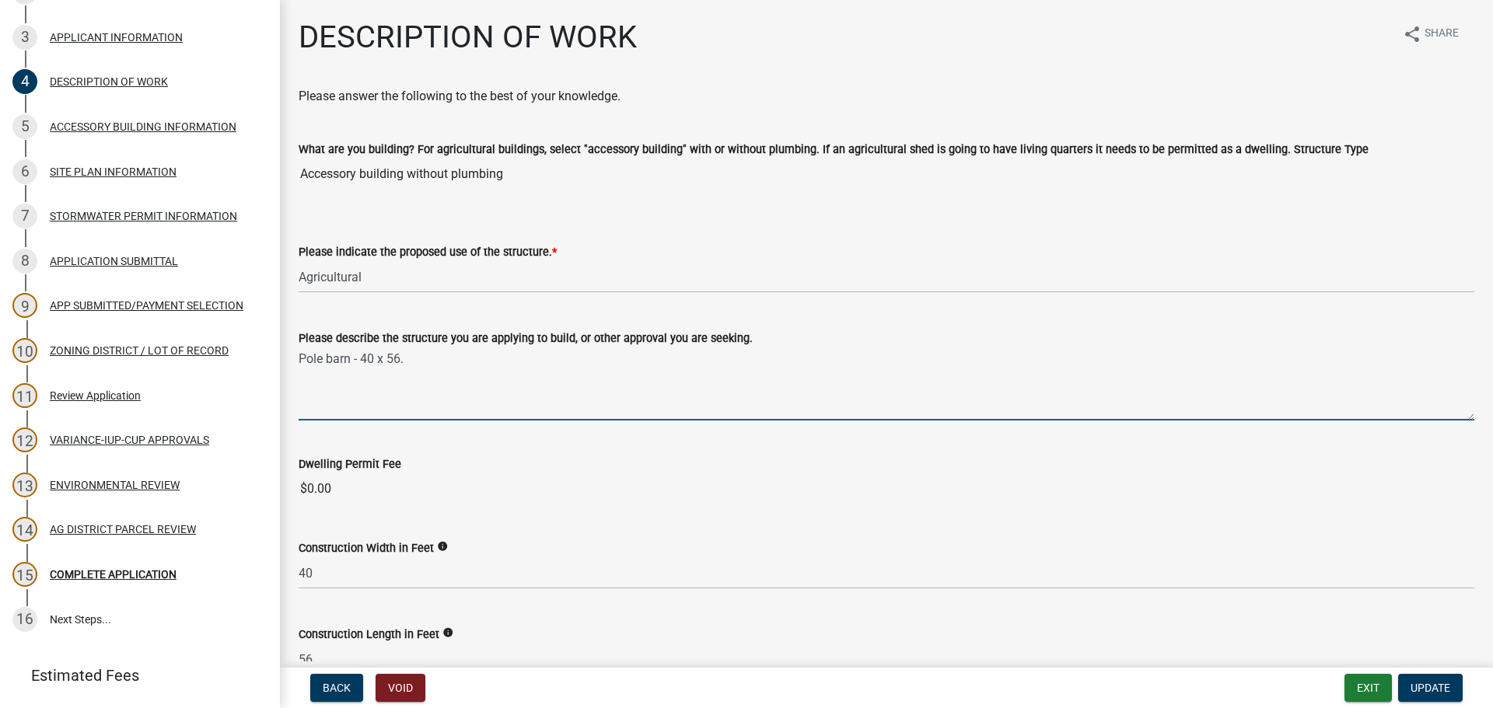
click at [451, 359] on textarea "Pole barn - 40 x 56." at bounding box center [887, 384] width 1176 height 73
type textarea "Pole barn - 40 x 56 for storage of equipment."
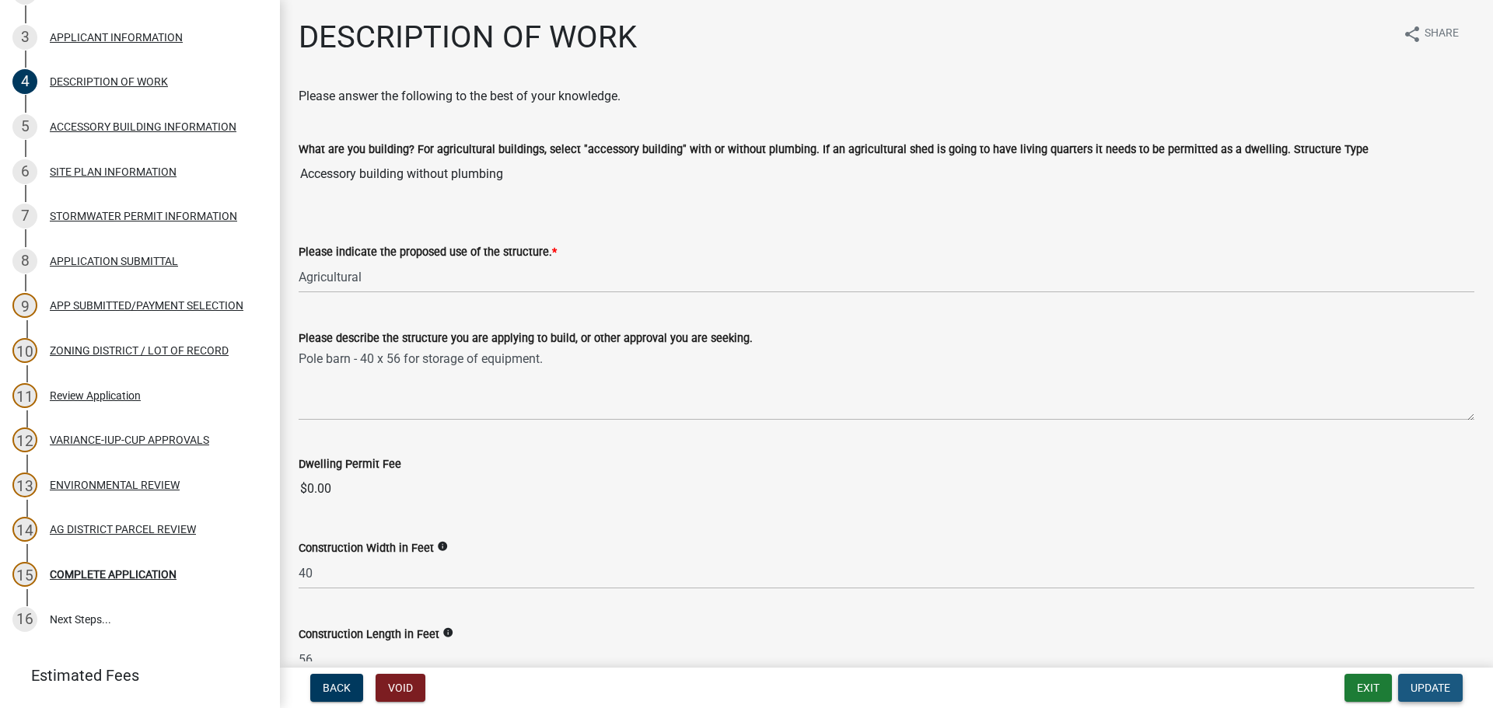
click at [1411, 684] on span "Update" at bounding box center [1431, 688] width 40 height 12
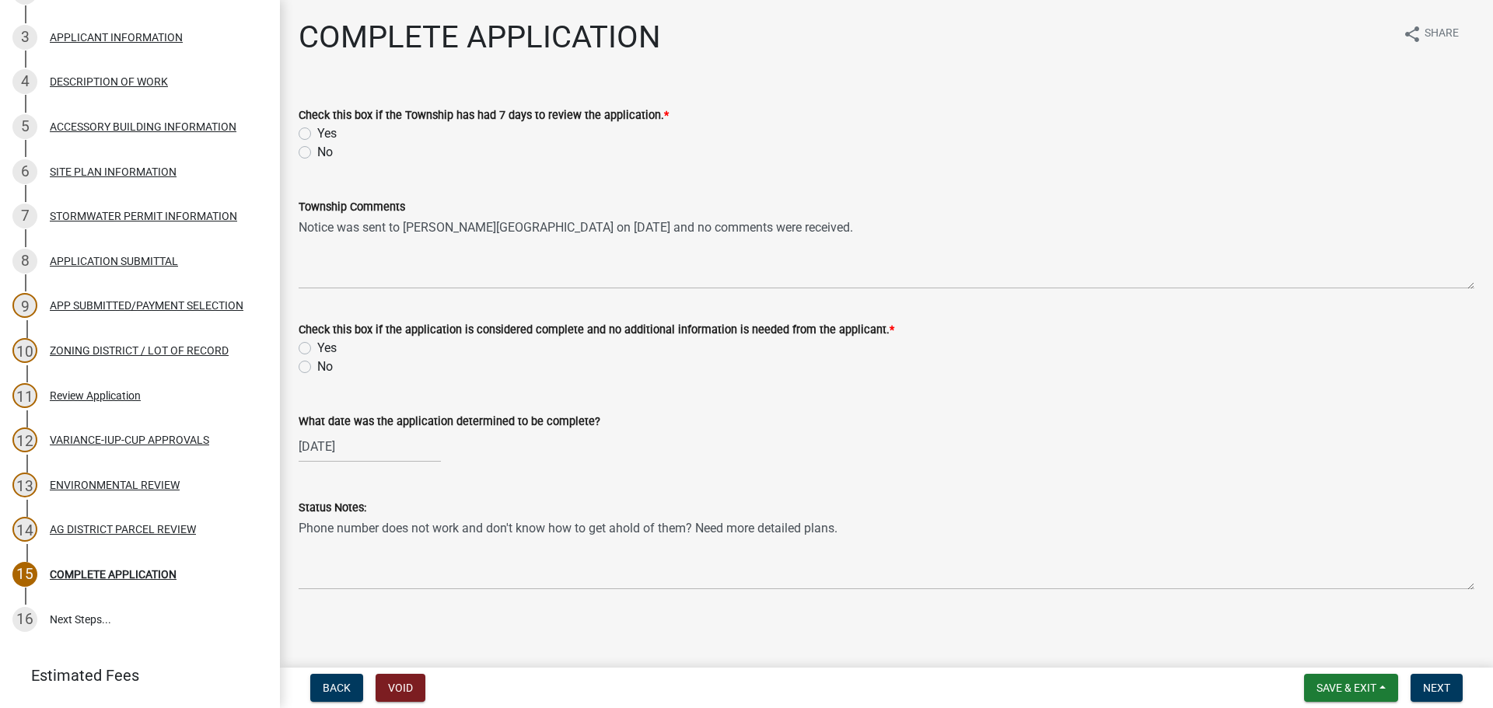
click at [792, 604] on div "COMPLETE APPLICATION share Share Check this box if the Township has had 7 days …" at bounding box center [886, 318] width 1199 height 598
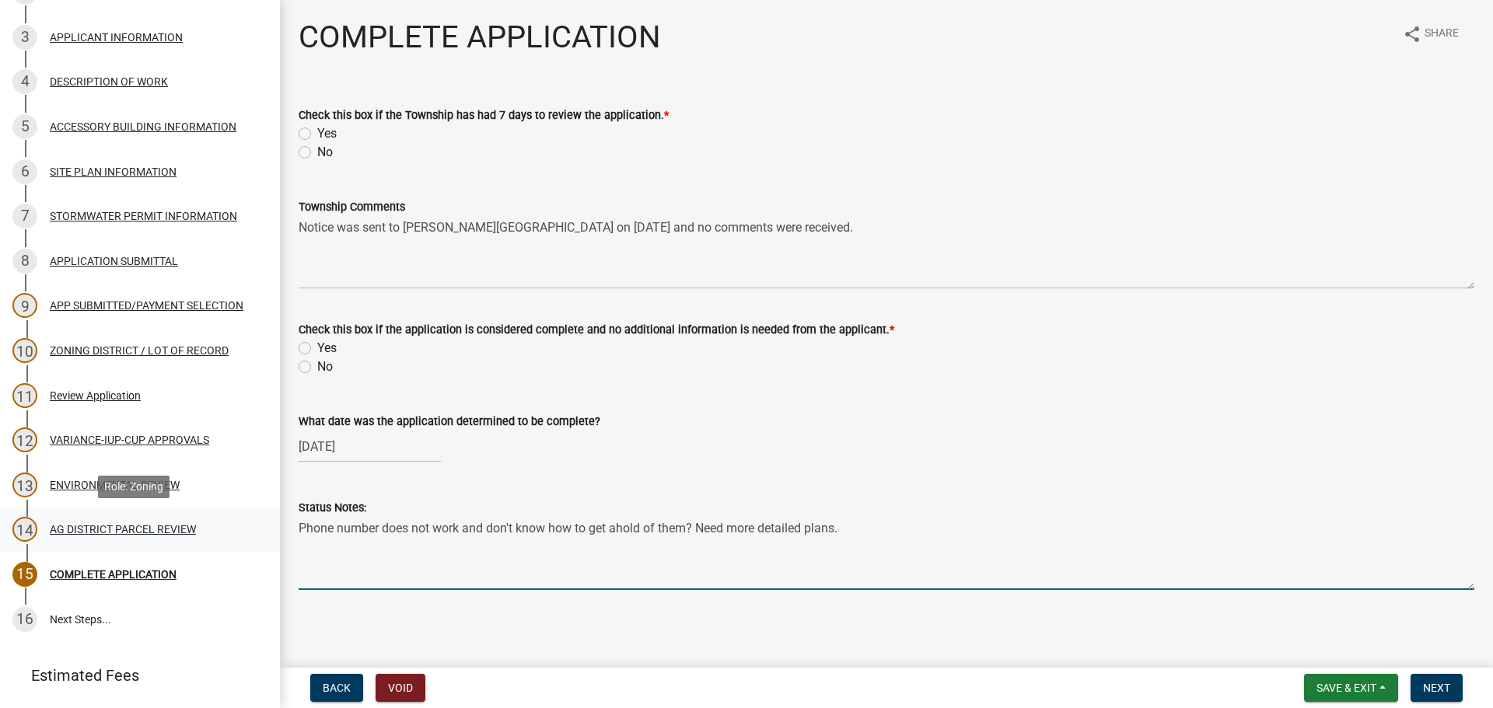
drag, startPoint x: 855, startPoint y: 531, endPoint x: 250, endPoint y: 535, distance: 605.8
click at [250, 535] on div "Zoning Application 2025-Z-436356 Edit View Summary Notes Show emails 1 Search P…" at bounding box center [746, 354] width 1493 height 708
type textarea "[DATE] - Talked to [PERSON_NAME] and he was going to draw up plans."
drag, startPoint x: 306, startPoint y: 141, endPoint x: 311, endPoint y: 132, distance: 9.7
click at [307, 141] on div "Yes" at bounding box center [887, 133] width 1176 height 19
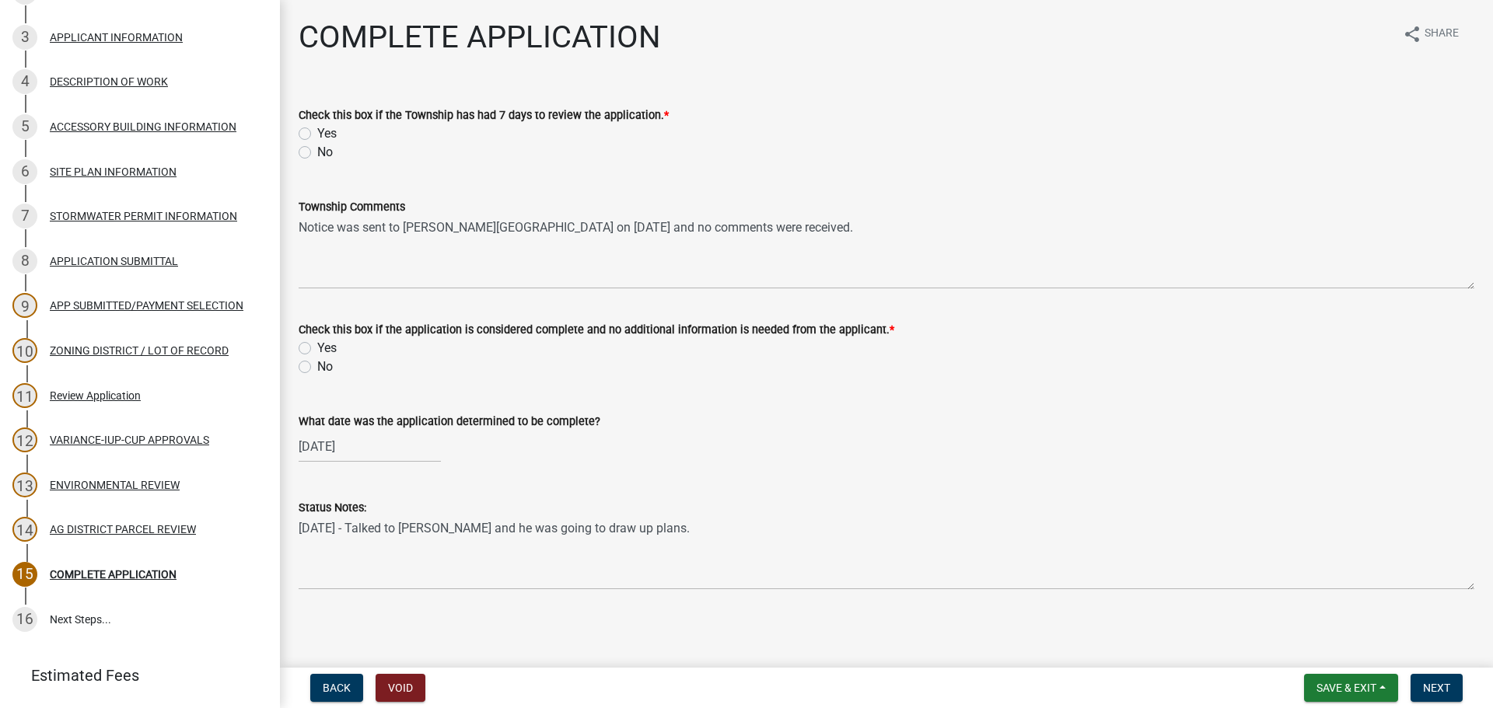
click at [311, 132] on div "Yes" at bounding box center [887, 133] width 1176 height 19
click at [317, 131] on label "Yes" at bounding box center [326, 133] width 19 height 19
click at [317, 131] on input "Yes" at bounding box center [322, 129] width 10 height 10
radio input "true"
click at [1388, 698] on button "Save & Exit" at bounding box center [1351, 688] width 94 height 28
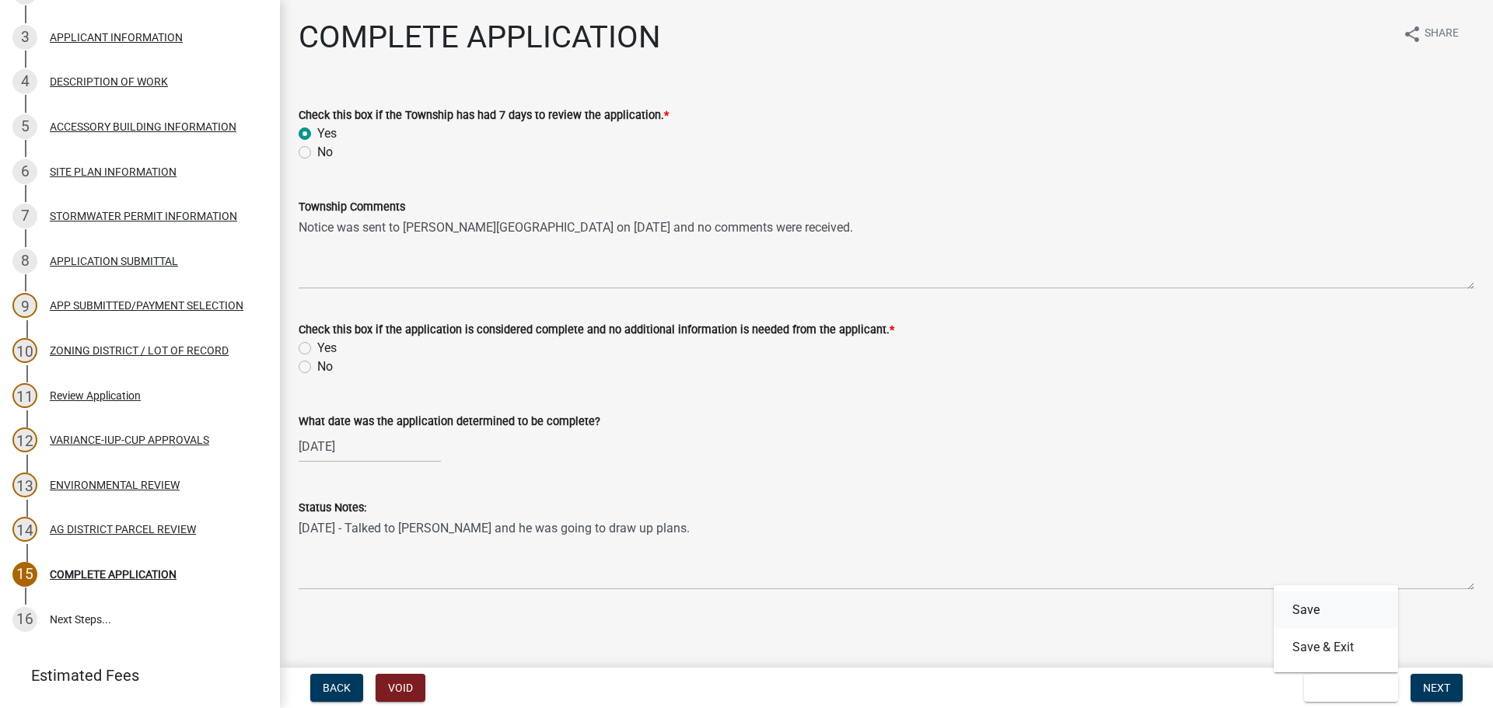
click at [1344, 602] on button "Save" at bounding box center [1336, 610] width 124 height 37
click at [1383, 687] on button "Save & Exit" at bounding box center [1351, 688] width 94 height 28
click at [1328, 647] on button "Save & Exit" at bounding box center [1336, 647] width 124 height 37
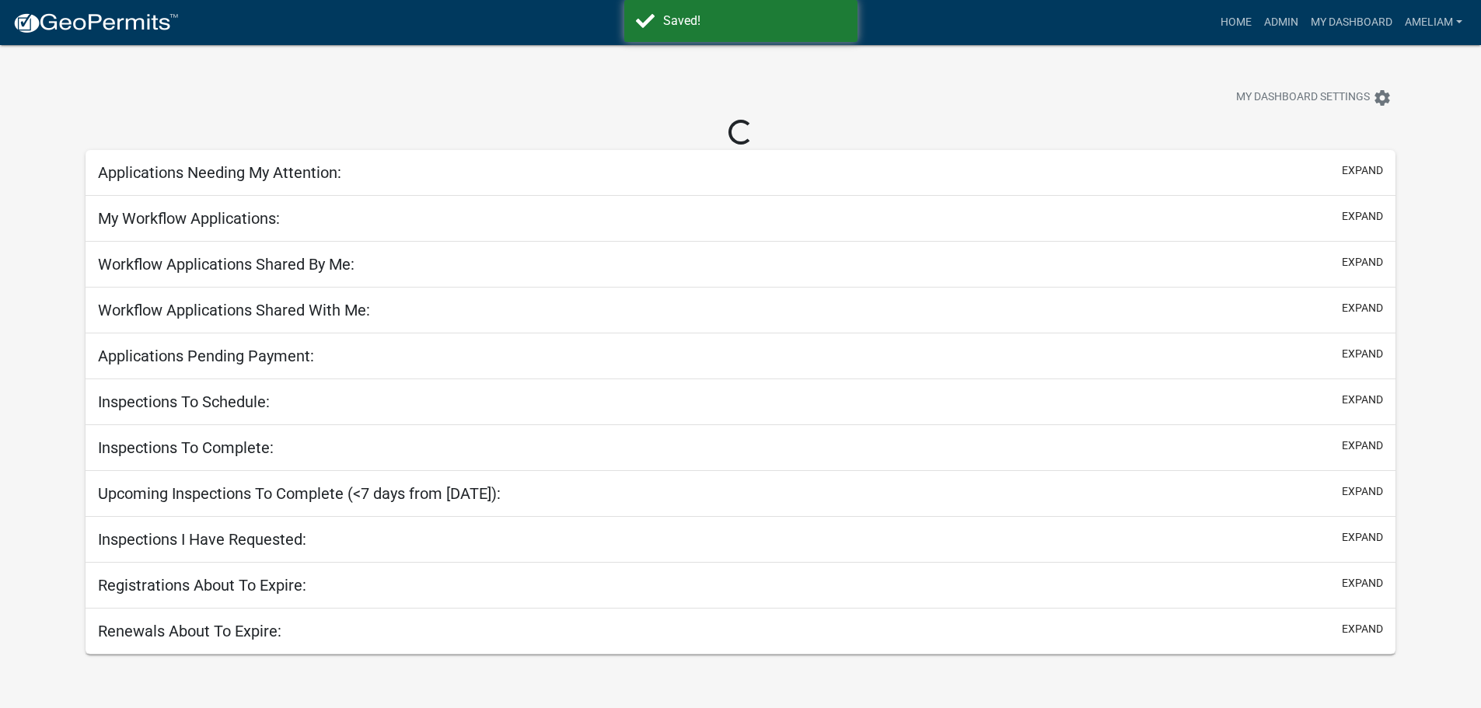
select select "3: 100"
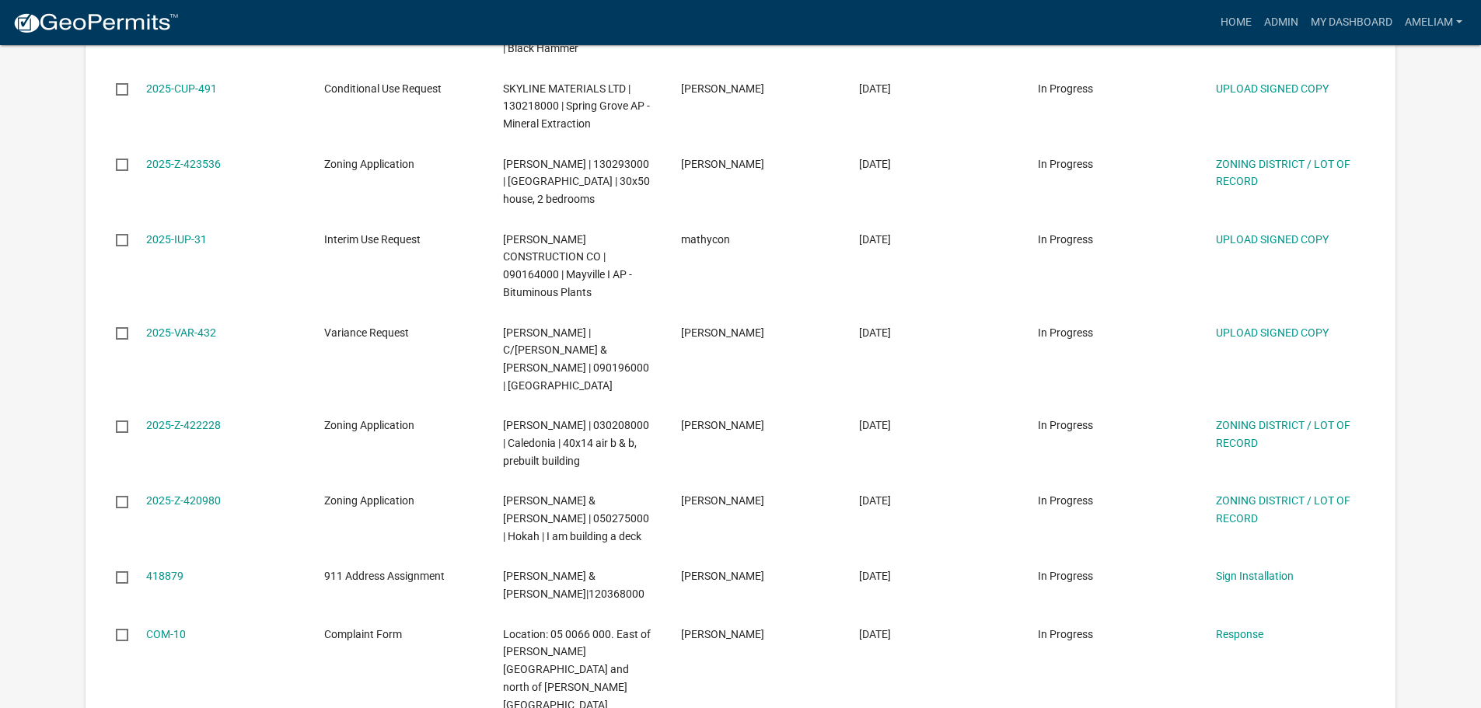
scroll to position [4666, 0]
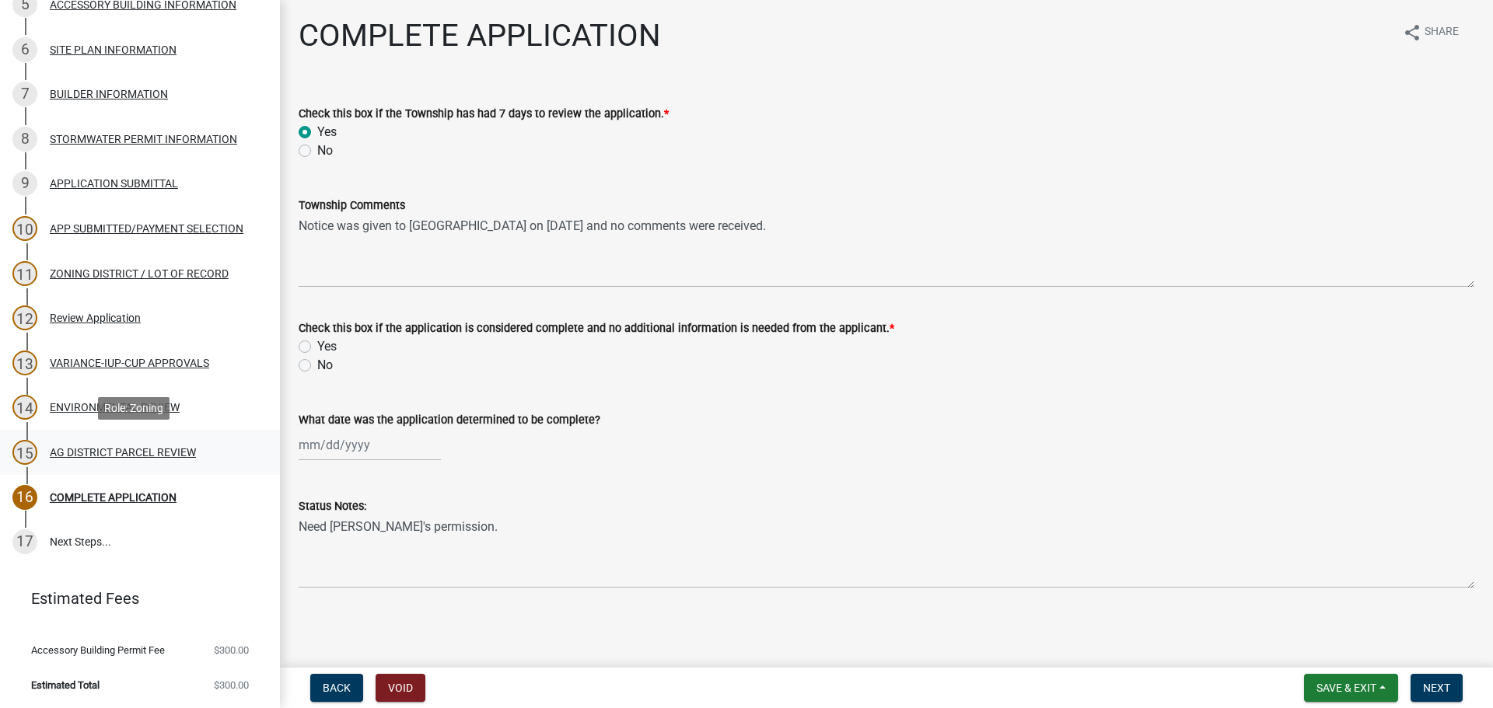
scroll to position [418, 0]
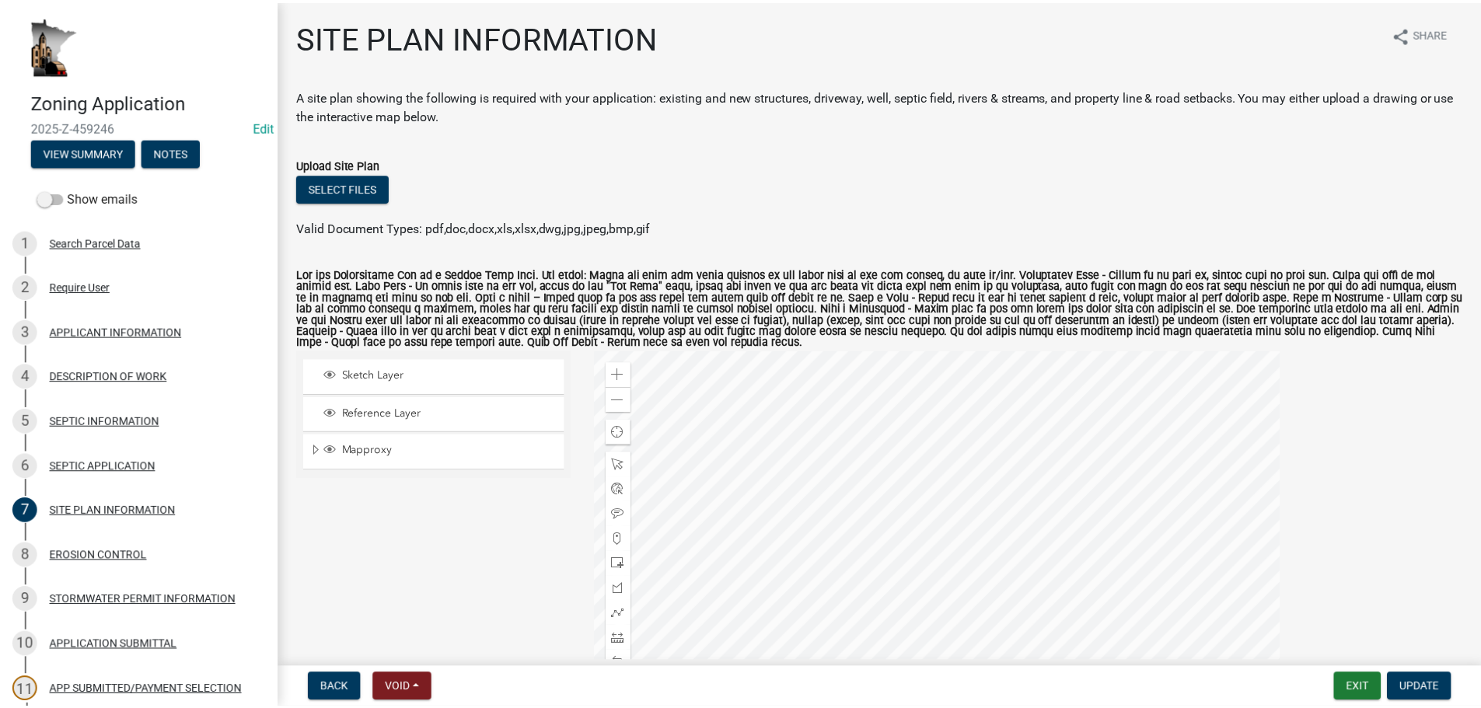
scroll to position [156, 0]
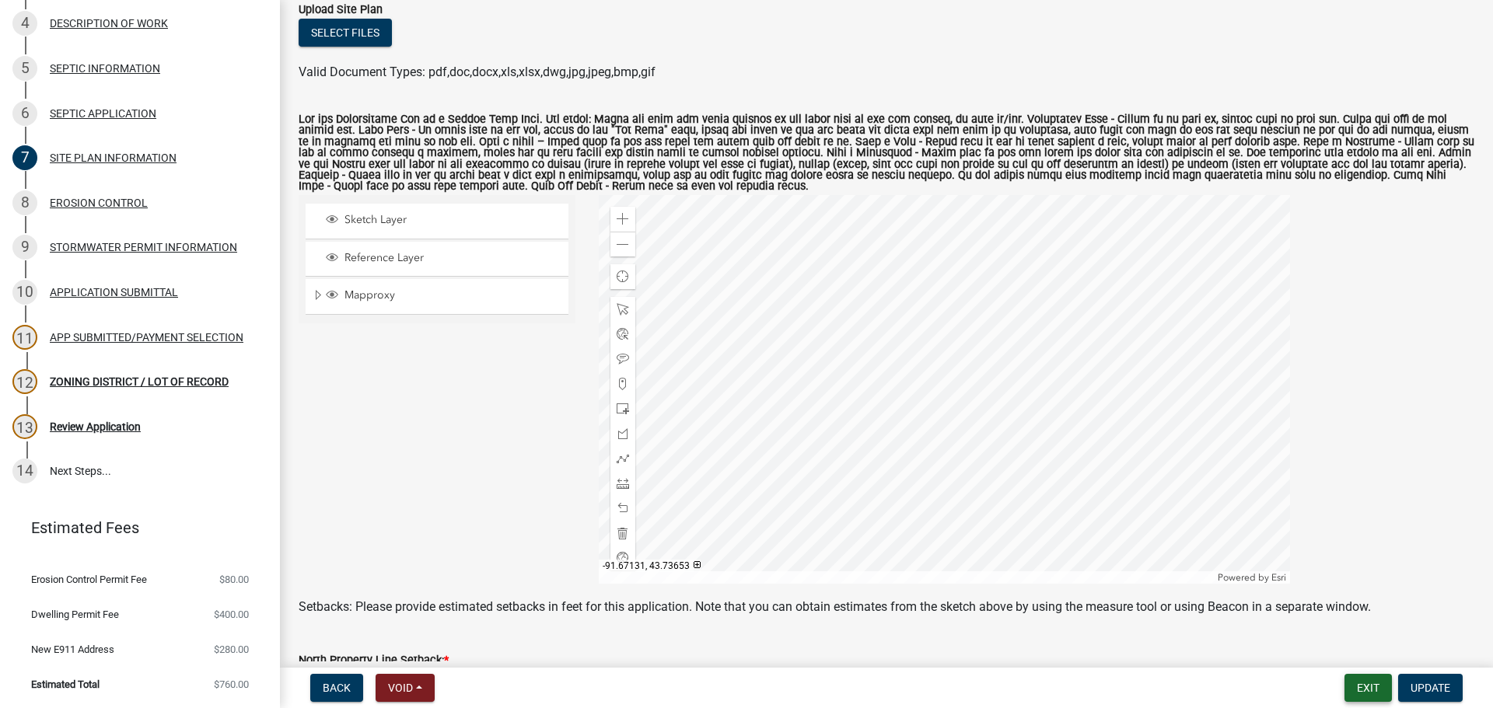
click at [1370, 685] on button "Exit" at bounding box center [1367, 688] width 47 height 28
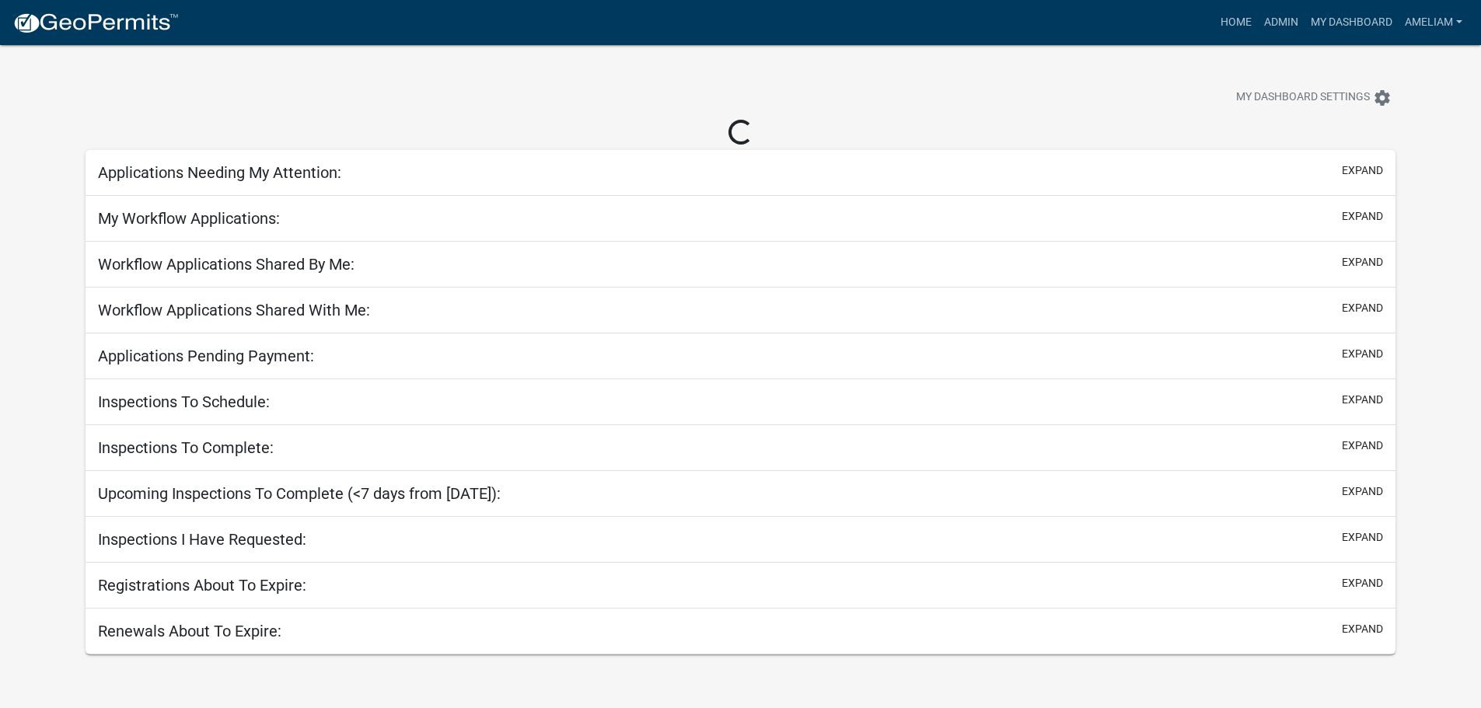
select select "3: 100"
